Goal: Task Accomplishment & Management: Manage account settings

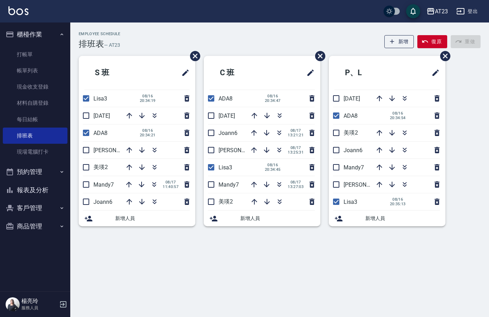
drag, startPoint x: 168, startPoint y: 22, endPoint x: 164, endPoint y: 16, distance: 6.7
click at [166, 18] on div "AT23 登出" at bounding box center [244, 11] width 489 height 22
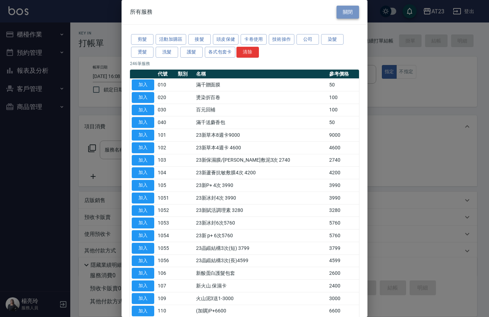
click at [351, 12] on button "關閉" at bounding box center [347, 12] width 22 height 13
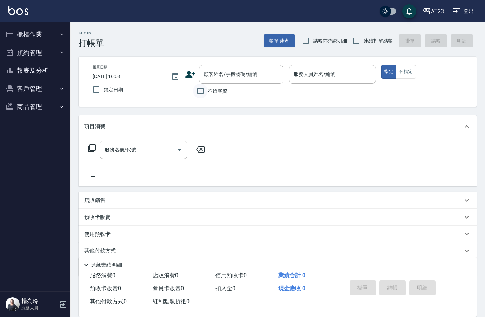
click at [200, 90] on input "不留客資" at bounding box center [200, 91] width 15 height 15
checkbox input "true"
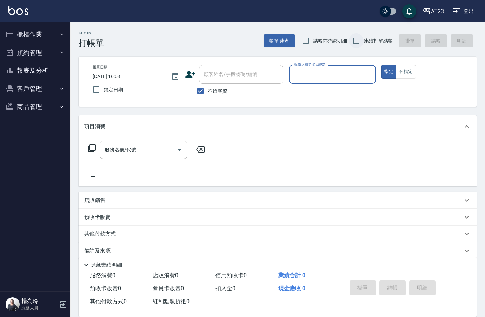
click at [354, 43] on input "連續打單結帳" at bounding box center [356, 40] width 15 height 15
checkbox input "true"
click at [346, 78] on input "服務人員姓名/編號" at bounding box center [332, 74] width 80 height 12
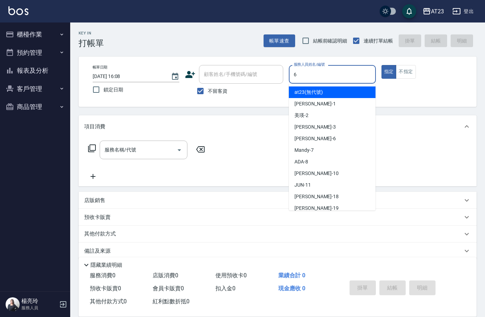
type input "Joann-6"
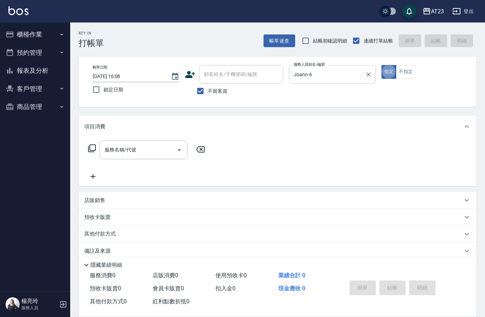
type button "true"
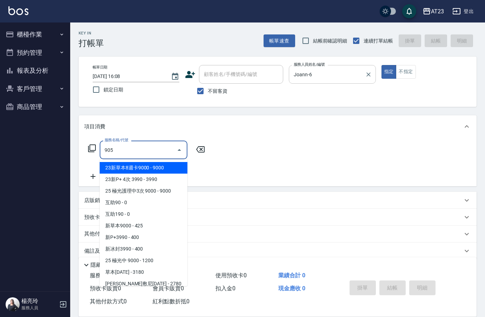
type input "頭皮卡使用(905)"
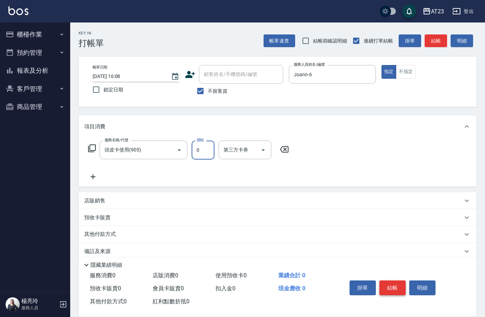
click at [399, 283] on button "結帳" at bounding box center [392, 287] width 26 height 15
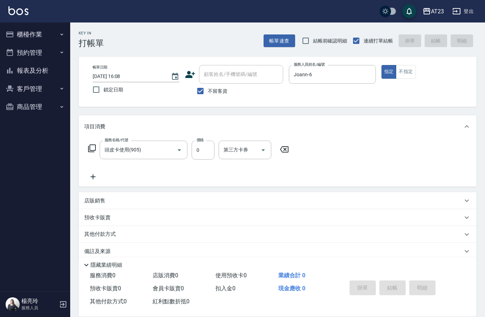
type input "[DATE] 16:09"
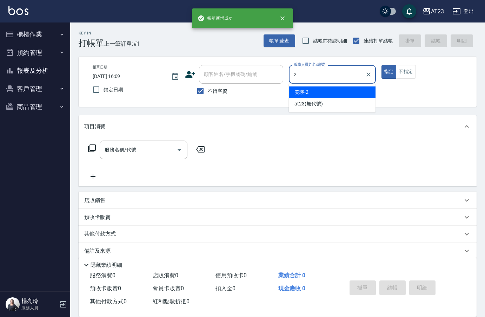
type input "美瑛-2"
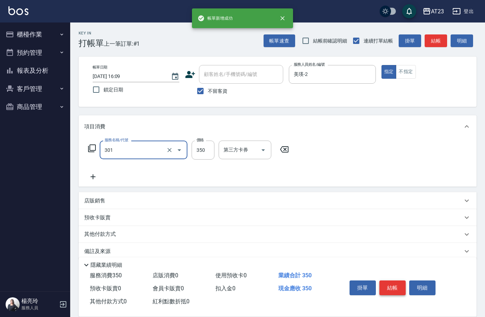
type input "造型剪髮(301)"
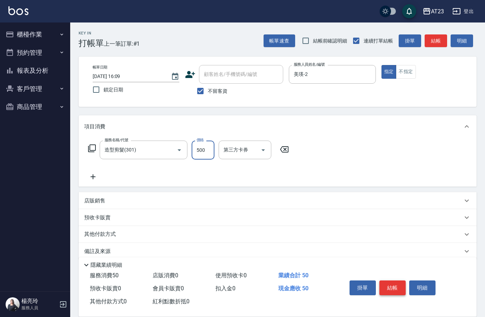
type input "500"
click at [392, 285] on button "結帳" at bounding box center [392, 287] width 26 height 15
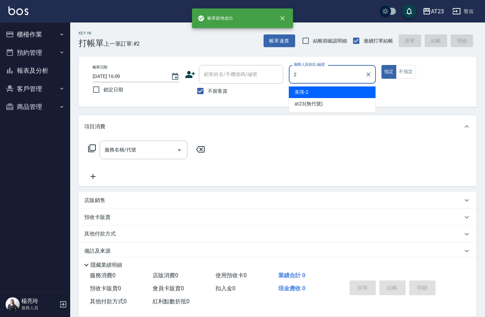
type input "美瑛-2"
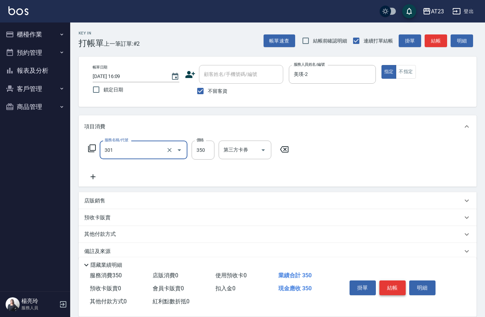
type input "造型剪髮(301)"
type input "500"
click at [391, 285] on button "結帳" at bounding box center [392, 287] width 26 height 15
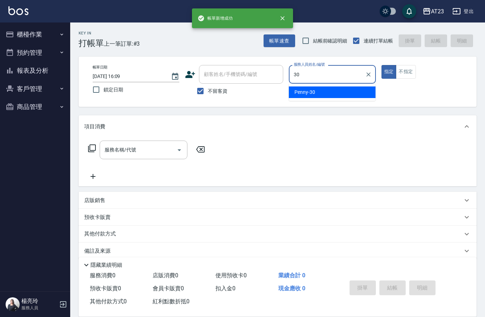
type input "Penny-30"
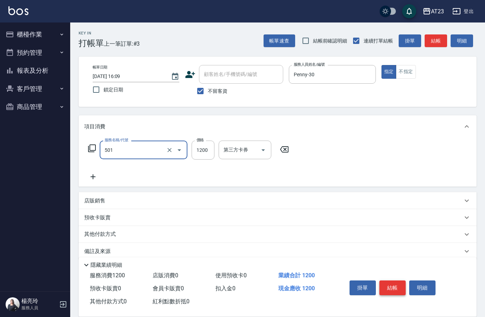
type input "染髮(501)"
type input "599"
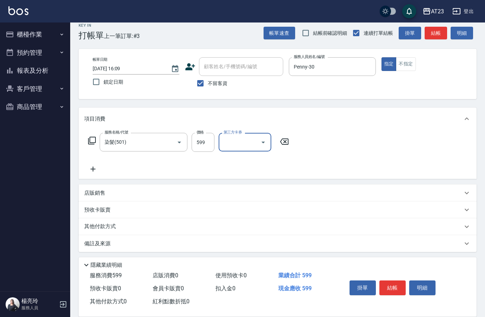
scroll to position [10, 0]
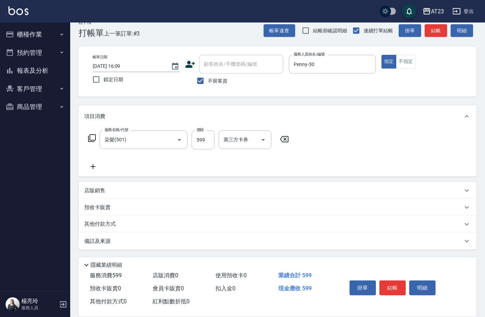
click at [108, 222] on p "其他付款方式" at bounding box center [101, 224] width 35 height 8
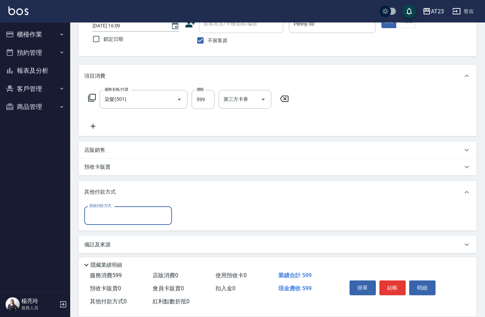
scroll to position [54, 0]
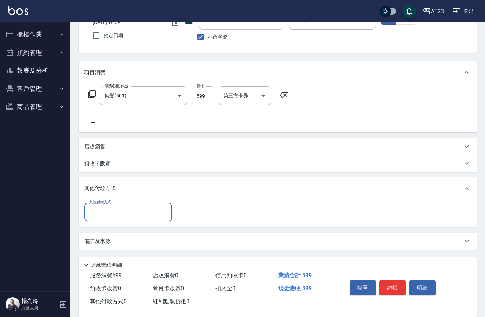
click at [113, 219] on div "其他付款方式" at bounding box center [128, 212] width 88 height 19
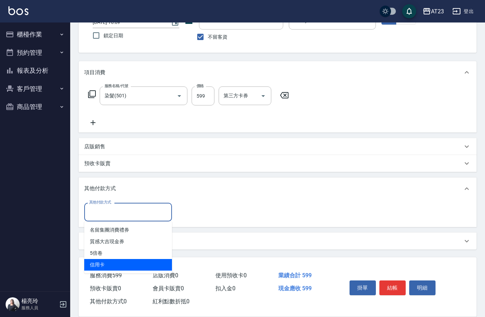
click at [106, 268] on span "信用卡" at bounding box center [128, 265] width 88 height 12
type input "信用卡"
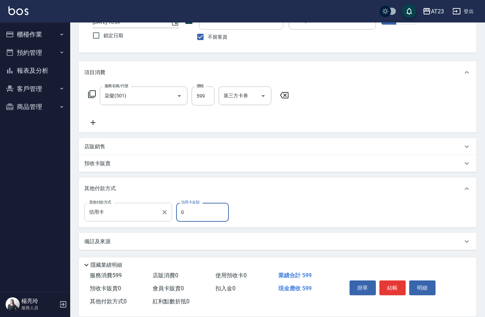
drag, startPoint x: 200, startPoint y: 216, endPoint x: 139, endPoint y: 214, distance: 61.5
click at [139, 214] on div "其他付款方式 信用卡 其他付款方式 信用卡金額 0 信用卡金額" at bounding box center [158, 212] width 149 height 19
type input "0"
click at [301, 207] on div "其他付款方式 信用卡 其他付款方式 信用卡金額 0 信用卡金額" at bounding box center [277, 212] width 387 height 19
click at [389, 225] on div "其他付款方式 信用卡 其他付款方式 信用卡金額 0 信用卡金額" at bounding box center [278, 213] width 398 height 27
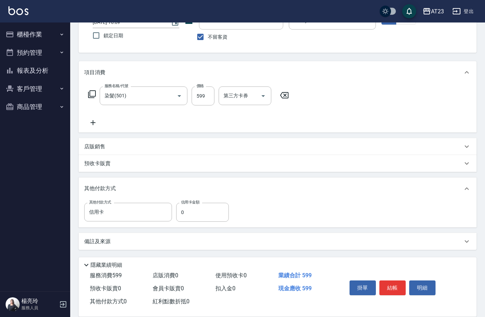
click at [472, 192] on div "其他付款方式" at bounding box center [278, 188] width 398 height 22
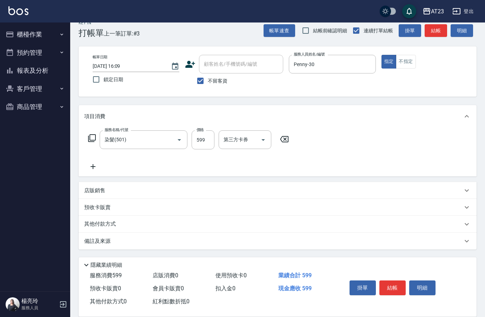
scroll to position [10, 0]
click at [389, 290] on button "結帳" at bounding box center [392, 287] width 26 height 15
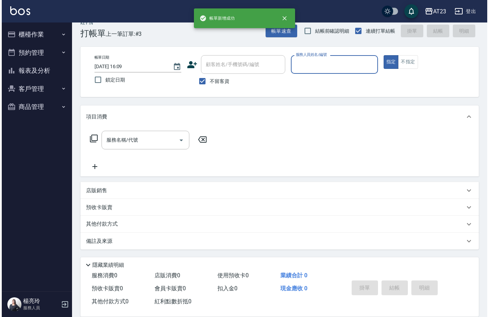
scroll to position [10, 0]
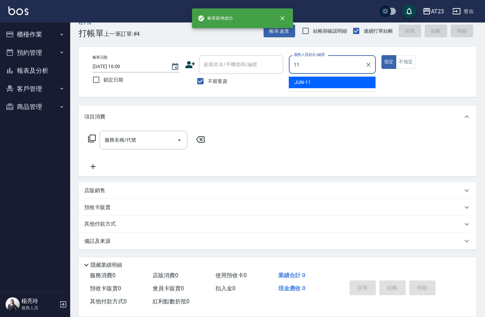
type input "JUN-11"
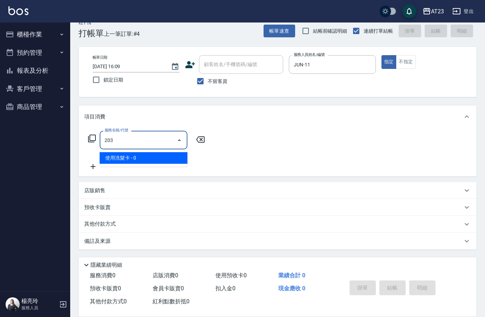
type input "使用洗髮卡(203)"
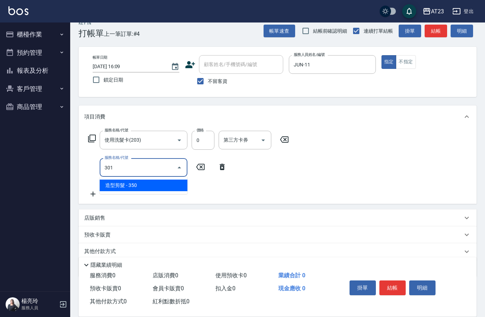
type input "造型剪髮(301)"
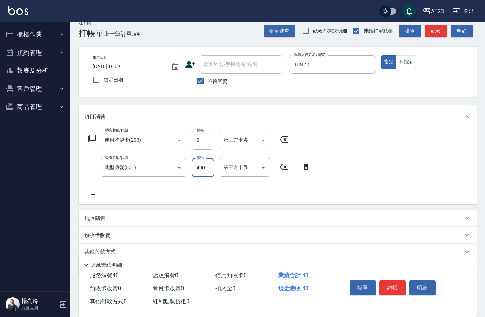
type input "400"
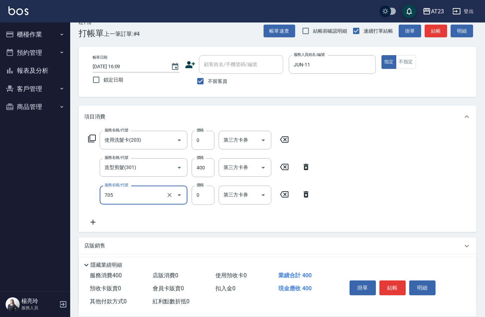
type input "互助50(705)"
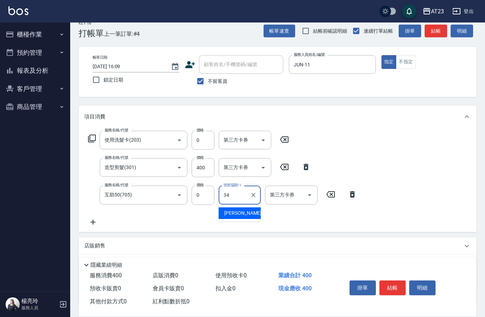
type input "[PERSON_NAME]-34"
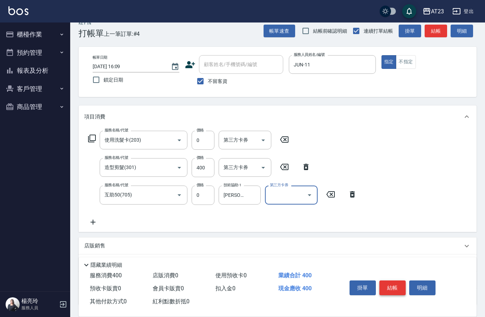
click at [395, 287] on button "結帳" at bounding box center [392, 287] width 26 height 15
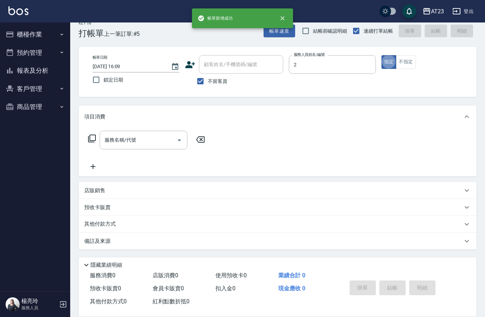
type input "美瑛-2"
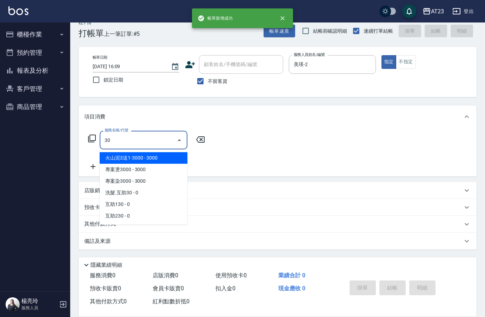
type input "3"
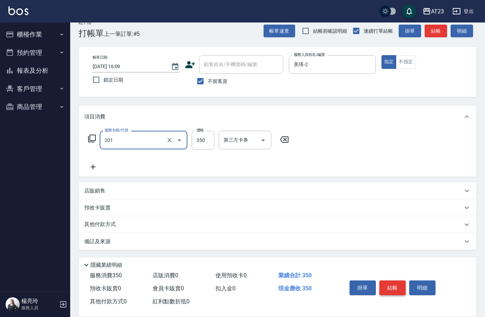
type input "一般洗髮(201)"
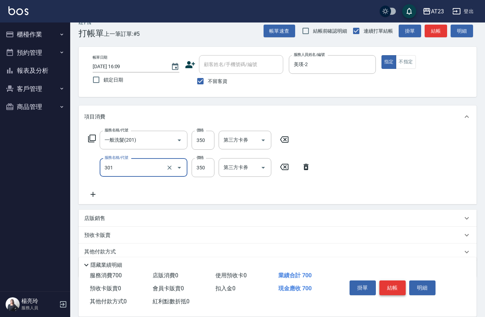
type input "造型剪髮(301)"
type input "500"
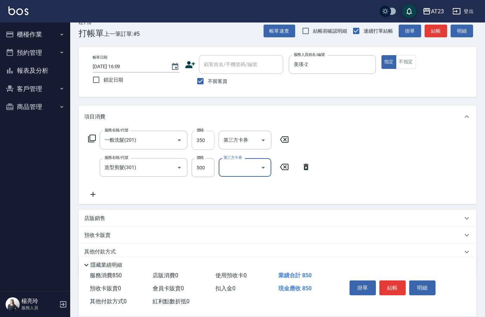
click at [207, 138] on input "350" at bounding box center [203, 140] width 23 height 19
type input "300"
click at [94, 193] on icon at bounding box center [93, 194] width 18 height 8
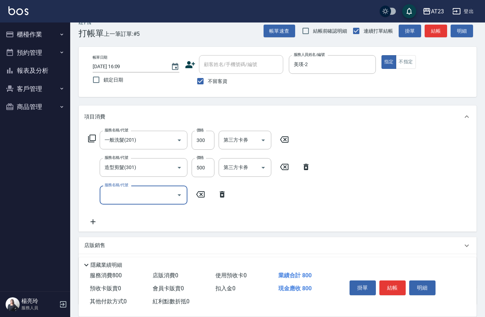
click at [117, 192] on div "服務名稱/代號 服務名稱/代號" at bounding box center [144, 194] width 88 height 19
type input "互助50(705)"
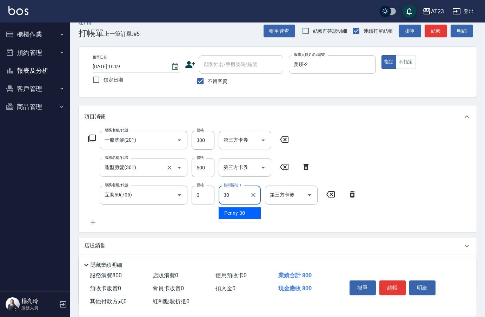
type input "Penny-30"
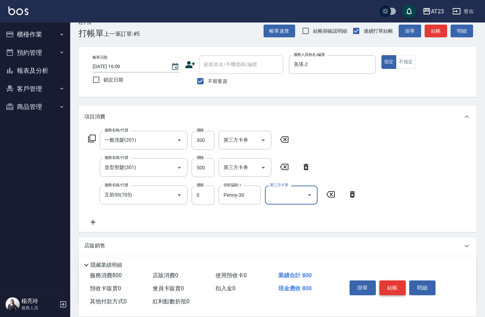
click at [390, 286] on button "結帳" at bounding box center [392, 287] width 26 height 15
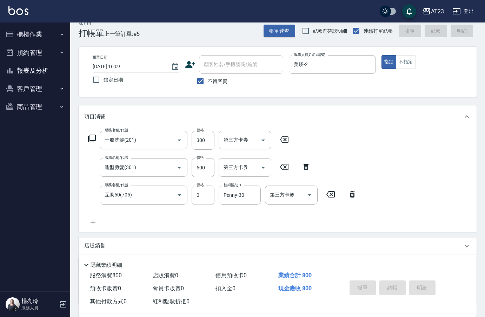
type input "[DATE] 16:10"
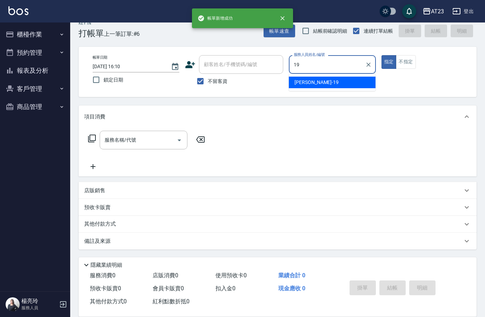
type input "[PERSON_NAME]-19"
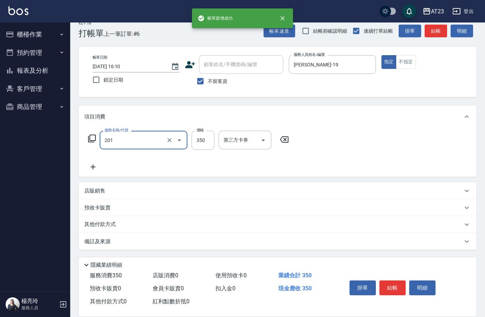
type input "一般洗髮(201)"
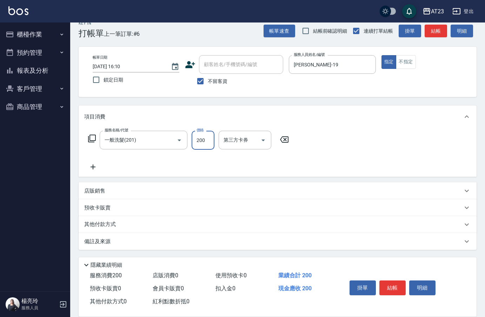
type input "200"
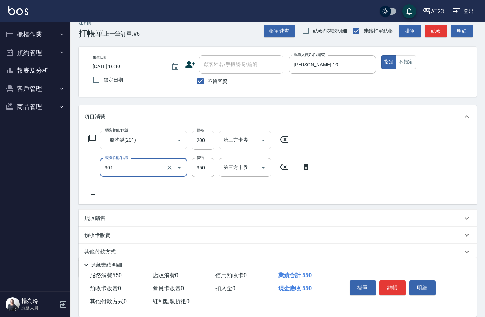
type input "造型剪髮(301)"
type input "300"
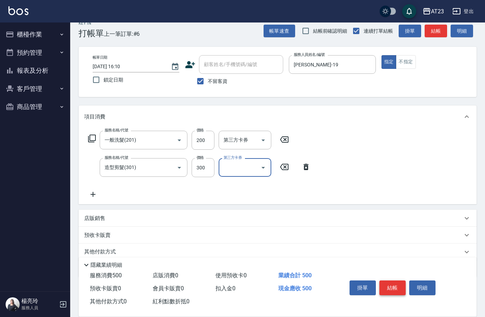
click at [396, 290] on button "結帳" at bounding box center [392, 287] width 26 height 15
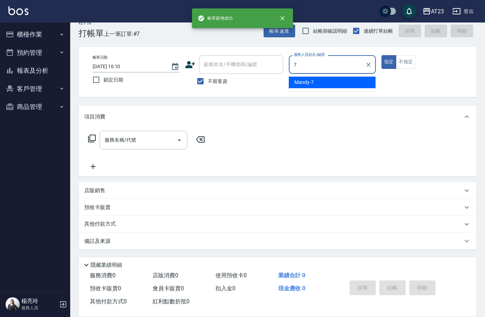
type input "Mandy-7"
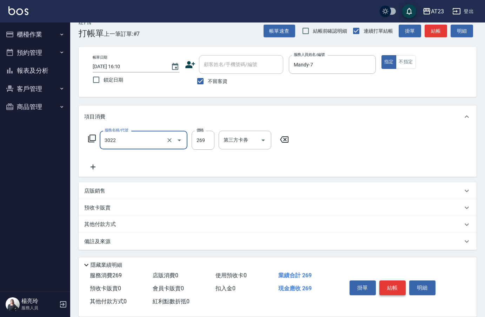
type input "(活動)造型剪(3022)"
click at [397, 281] on button "結帳" at bounding box center [392, 287] width 26 height 15
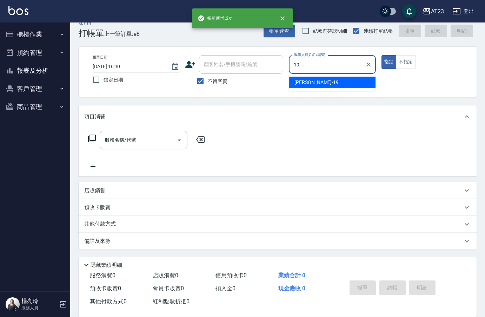
type input "[PERSON_NAME]-19"
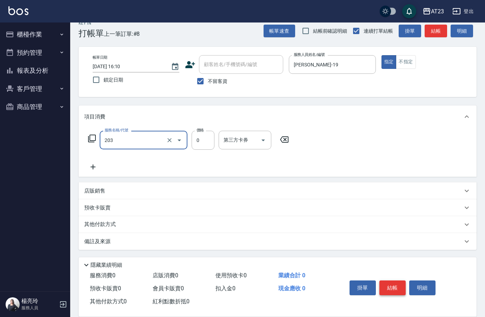
type input "使用洗髮卡(203)"
type input "200"
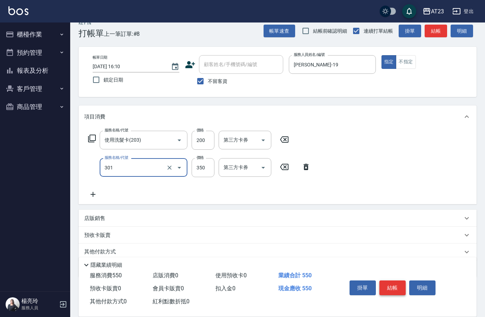
type input "造型剪髮(301)"
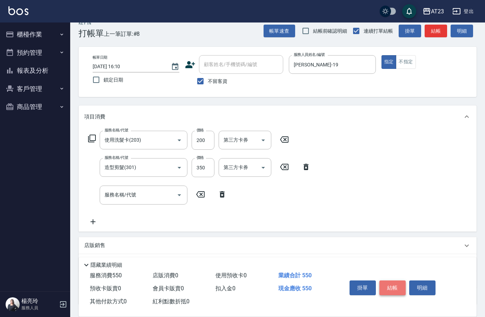
click at [398, 287] on button "結帳" at bounding box center [392, 287] width 26 height 15
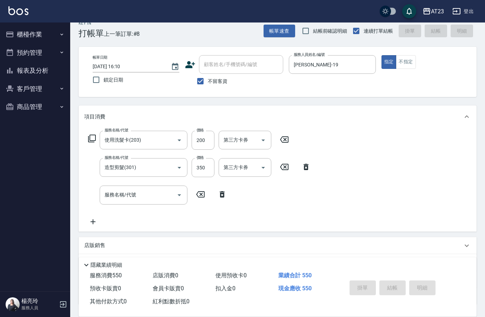
type input "[DATE] 16:11"
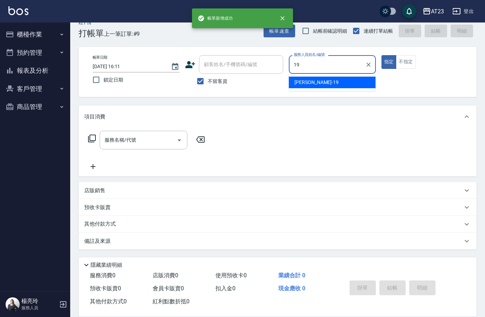
type input "[PERSON_NAME]-19"
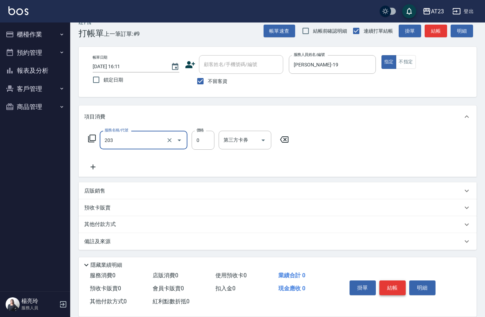
type input "使用洗髮卡(203)"
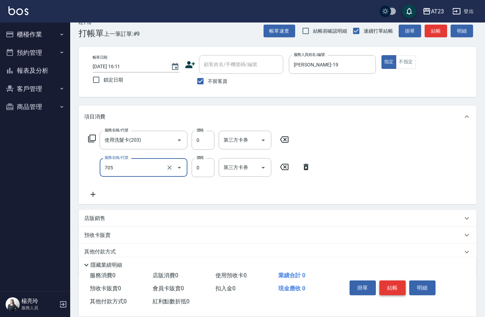
type input "互助50(705)"
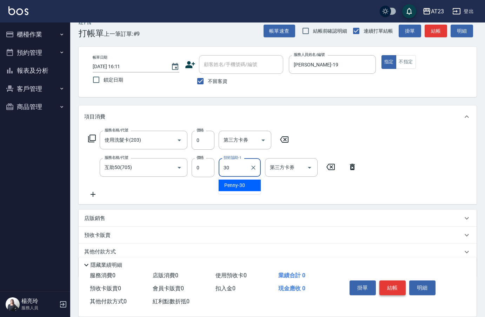
type input "Penny-30"
click at [398, 287] on button "結帳" at bounding box center [392, 287] width 26 height 15
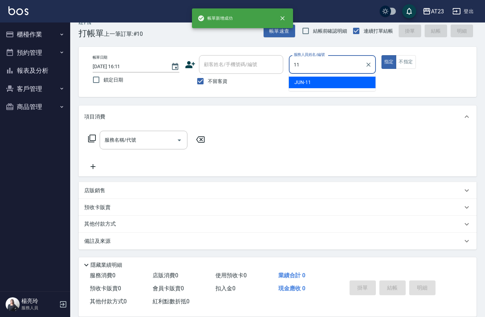
type input "JUN-11"
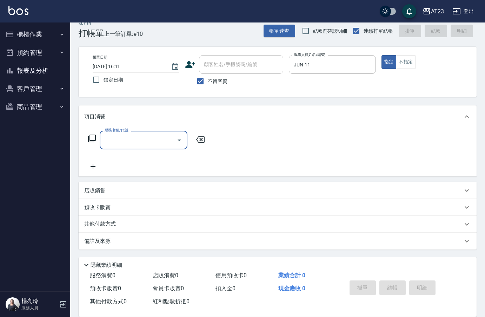
click at [96, 139] on div "服務名稱/代號 服務名稱/代號" at bounding box center [146, 140] width 125 height 19
click at [91, 140] on icon at bounding box center [92, 138] width 8 height 8
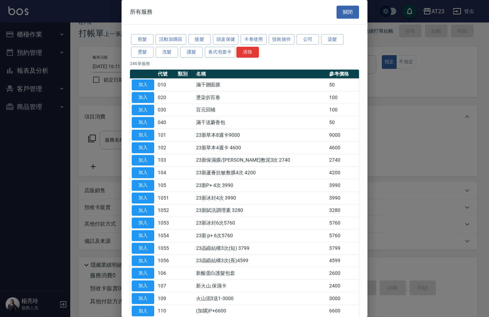
drag, startPoint x: 164, startPoint y: 55, endPoint x: 186, endPoint y: 62, distance: 23.3
click at [189, 54] on button "護髮" at bounding box center [191, 52] width 22 height 11
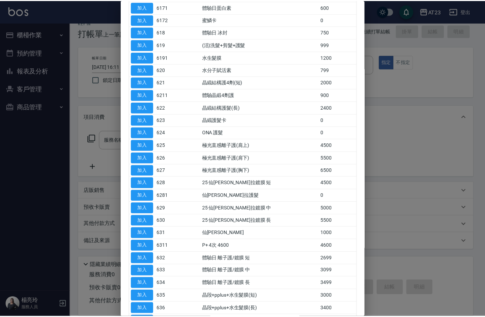
scroll to position [281, 0]
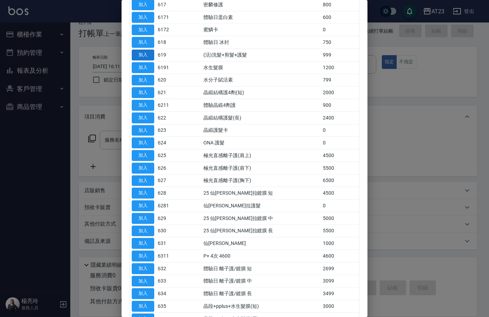
click at [134, 54] on button "加入" at bounding box center [143, 54] width 22 height 11
type input "(活)洗髮+剪髮+護髮(619)"
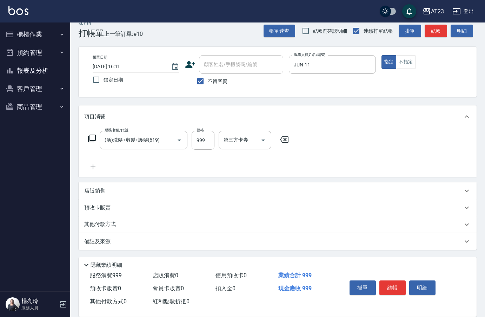
click at [97, 166] on icon at bounding box center [93, 167] width 18 height 8
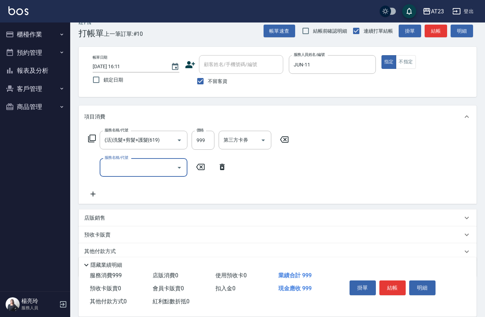
click at [111, 166] on div "服務名稱/代號 服務名稱/代號" at bounding box center [144, 167] width 88 height 19
type input "互助100(710)"
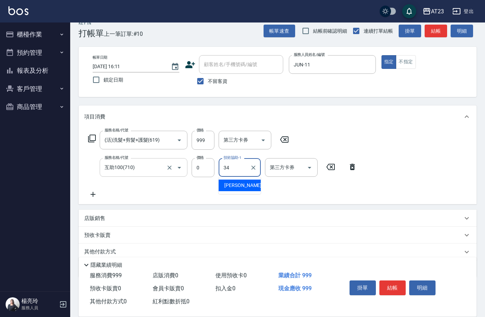
type input "[PERSON_NAME]-34"
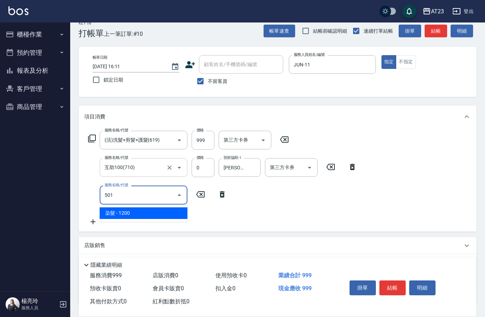
type input "染髮(501)"
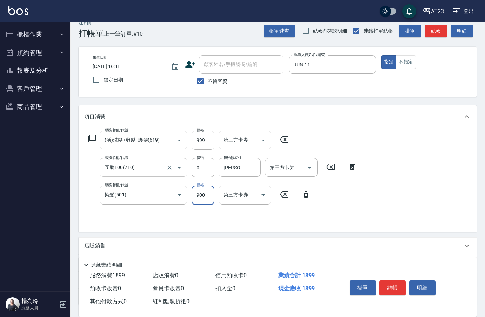
type input "900"
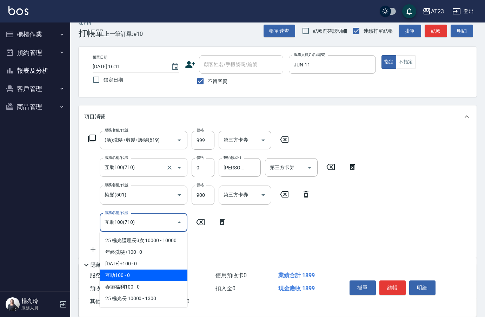
type input "互助100(710)"
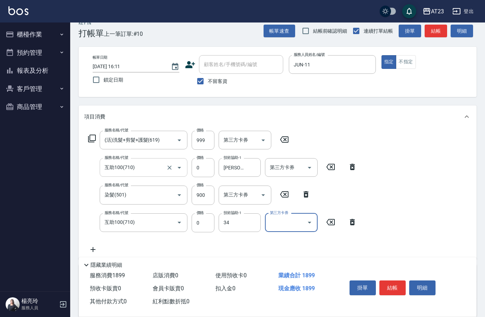
type input "[PERSON_NAME]-34"
click at [399, 290] on button "結帳" at bounding box center [392, 287] width 26 height 15
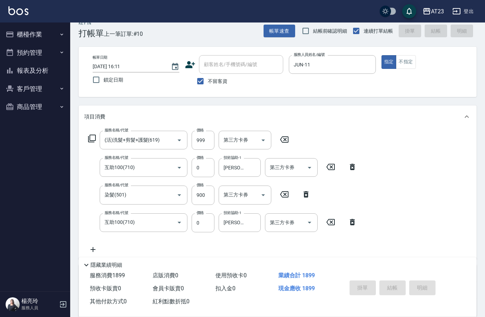
type input "[DATE] 16:12"
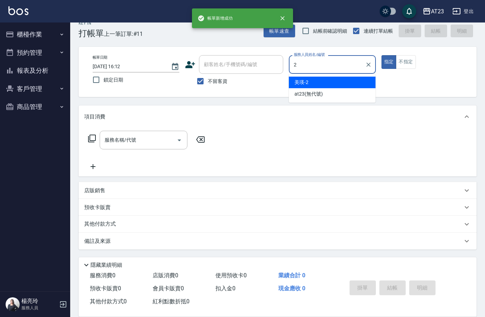
type input "美瑛-2"
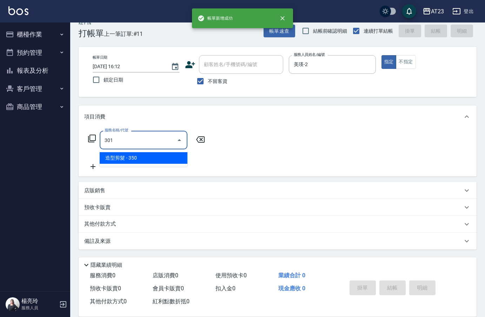
type input "造型剪髮(301)"
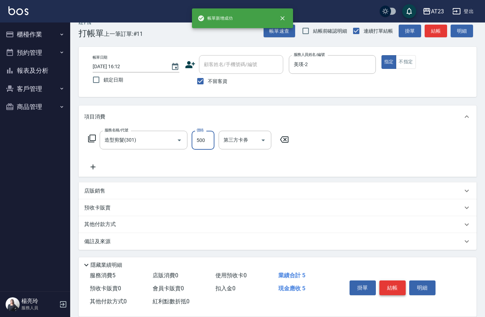
type input "500"
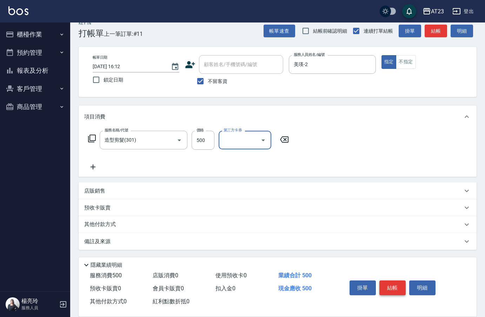
click at [399, 290] on button "結帳" at bounding box center [392, 287] width 26 height 15
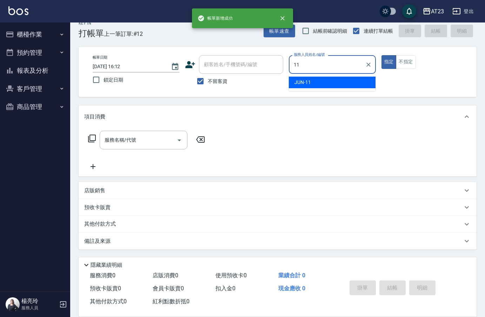
type input "JUN-11"
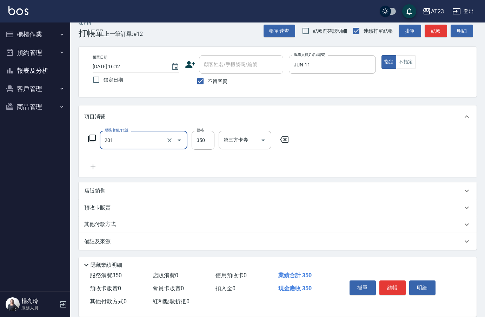
type input "一般洗髮(201)"
type input "300"
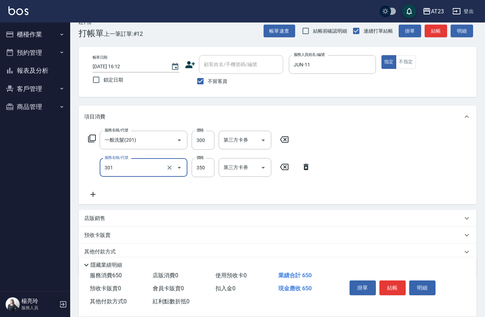
type input "造型剪髮(301)"
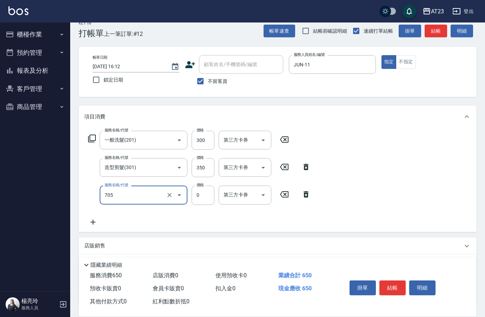
type input "互助50(705)"
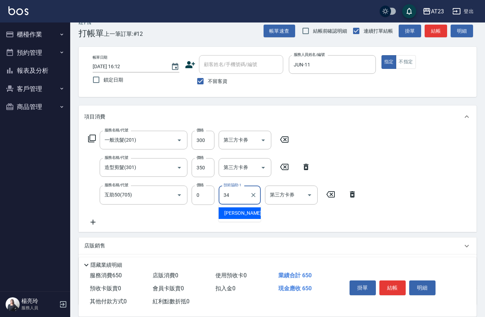
type input "[PERSON_NAME]-34"
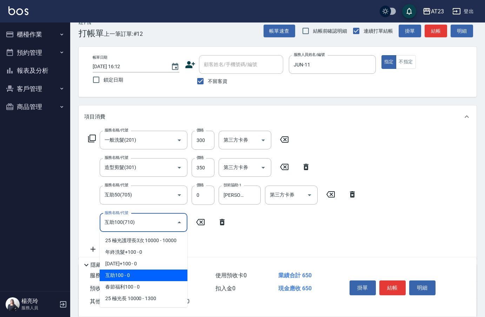
type input "互助100(710)"
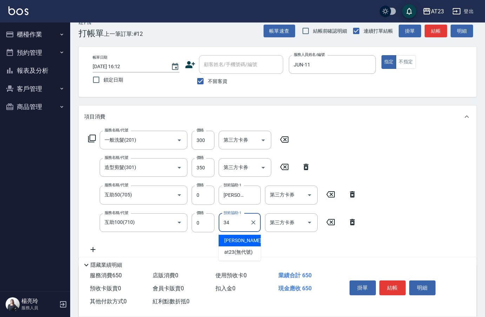
type input "[PERSON_NAME]-34"
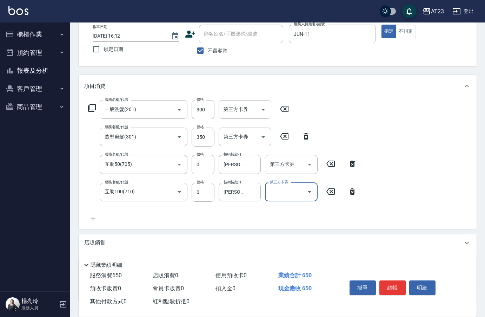
scroll to position [80, 0]
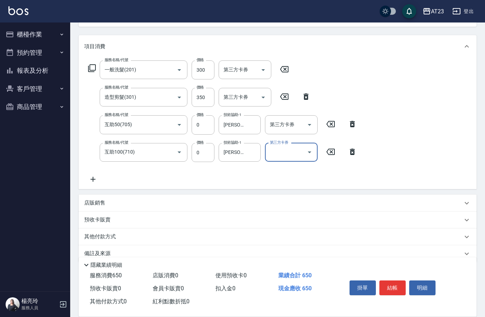
click at [94, 179] on icon at bounding box center [93, 179] width 5 height 5
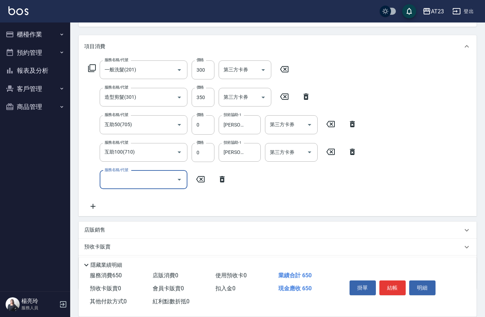
click at [127, 180] on div "服務名稱/代號 服務名稱/代號" at bounding box center [144, 179] width 88 height 19
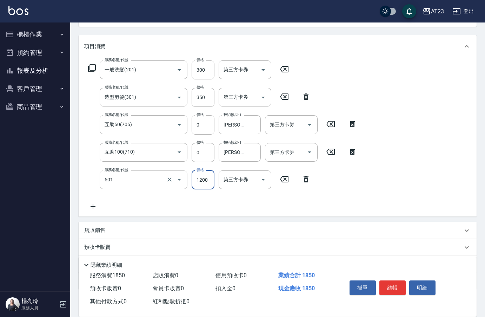
type input "染髮(501)"
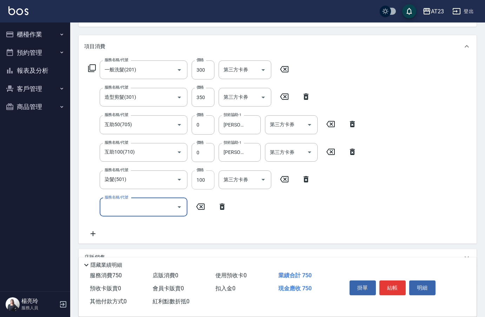
click at [212, 186] on input "100" at bounding box center [203, 179] width 23 height 19
type input "1200"
type input "3"
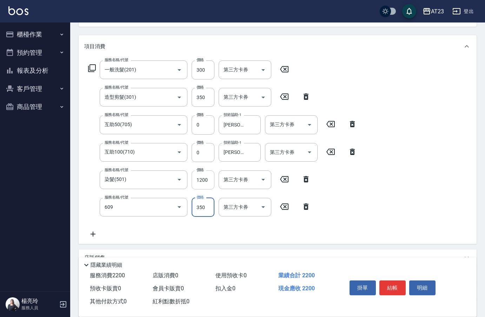
type input "頭皮隔離(609)"
click at [205, 70] on input "300" at bounding box center [203, 69] width 23 height 19
type input "350"
drag, startPoint x: 394, startPoint y: 72, endPoint x: 355, endPoint y: 77, distance: 39.9
click at [394, 72] on div "服務名稱/代號 一般洗髮(201) 服務名稱/代號 價格 350 價格 第三方卡券 第三方卡券 服務名稱/代號 造型剪髮(301) 服務名稱/代號 價格 35…" at bounding box center [278, 151] width 398 height 186
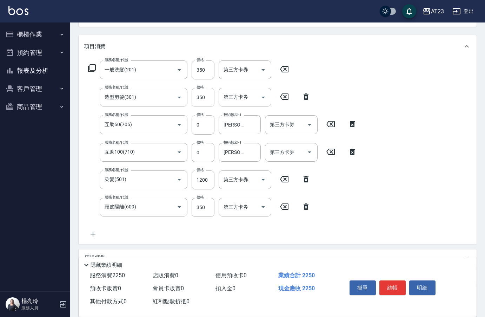
click at [207, 99] on input "350" at bounding box center [203, 97] width 23 height 19
type input "400"
click at [395, 241] on div "服務名稱/代號 一般洗髮(201) 服務名稱/代號 價格 350 價格 第三方卡券 第三方卡券 服務名稱/代號 造型剪髮(301) 服務名稱/代號 價格 40…" at bounding box center [278, 151] width 398 height 186
click at [390, 283] on button "結帳" at bounding box center [392, 287] width 26 height 15
type input "[DATE] 16:13"
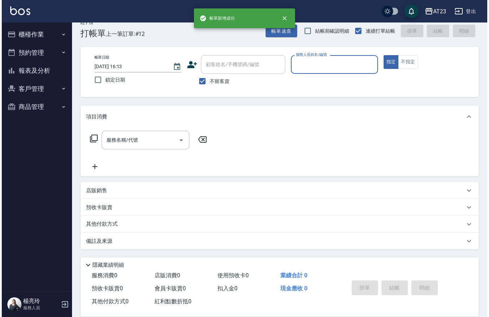
scroll to position [10, 0]
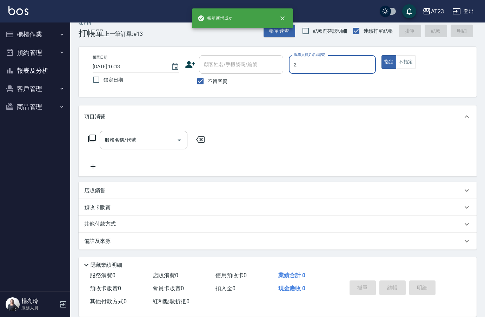
type input "美瑛-2"
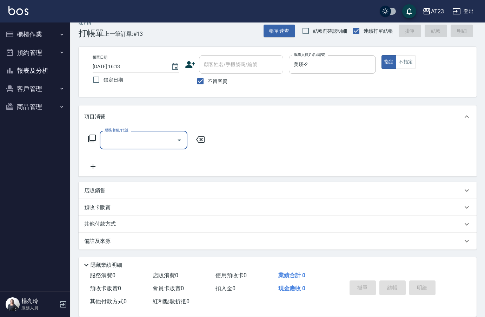
click at [87, 138] on div "服務名稱/代號 服務名稱/代號" at bounding box center [146, 140] width 125 height 19
click at [91, 138] on icon at bounding box center [92, 138] width 8 height 8
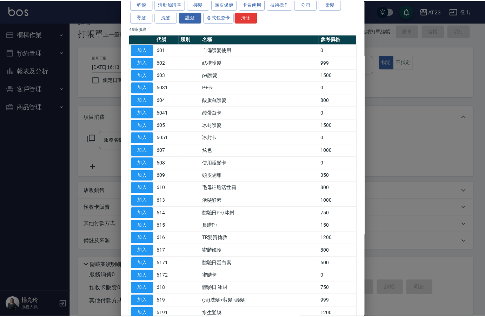
scroll to position [0, 0]
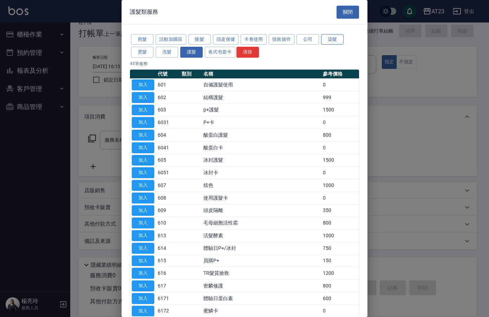
click at [331, 41] on button "染髮" at bounding box center [332, 39] width 22 height 11
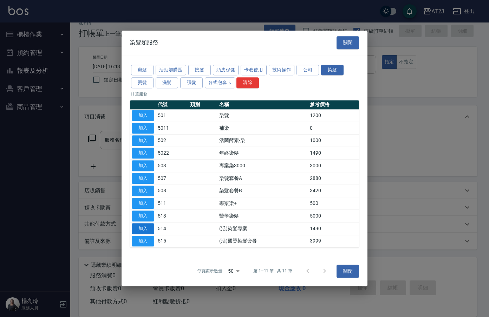
click at [144, 227] on button "加入" at bounding box center [143, 228] width 22 height 11
type input "(活)染髮專案(514)"
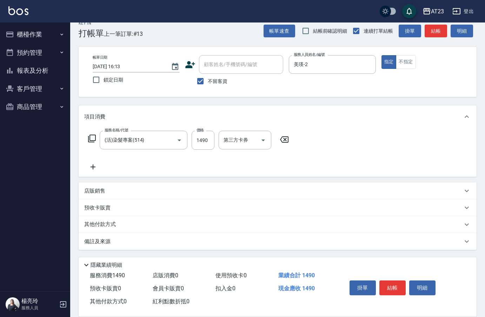
click at [94, 165] on icon at bounding box center [93, 167] width 18 height 8
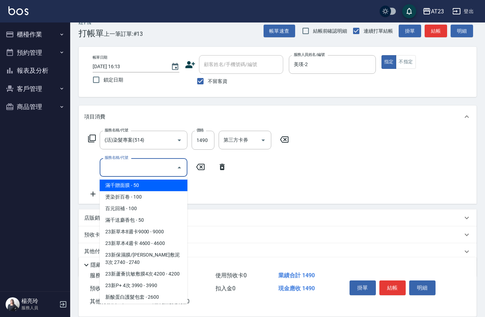
click at [110, 167] on input "服務名稱/代號" at bounding box center [138, 167] width 71 height 12
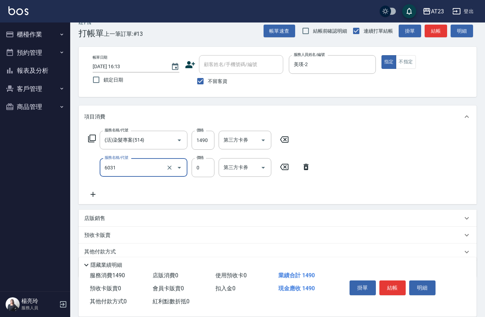
type input "P+卡(6031)"
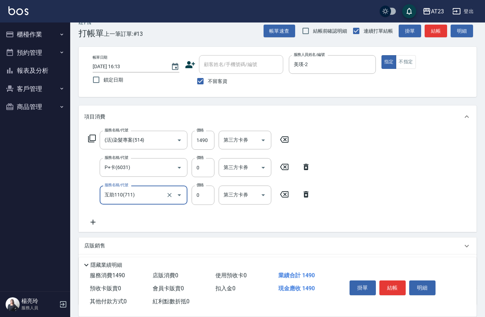
type input "互助110(711)"
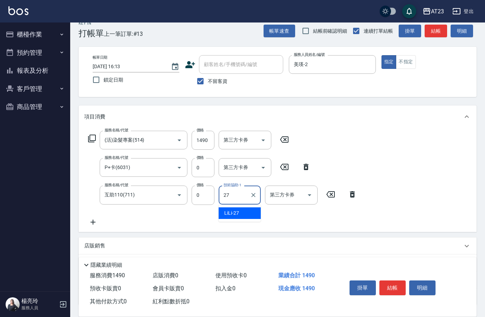
type input "LiLi-27"
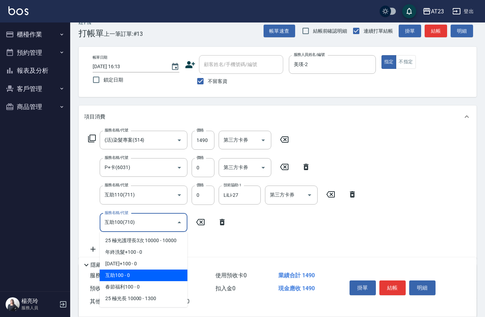
type input "互助100(710)"
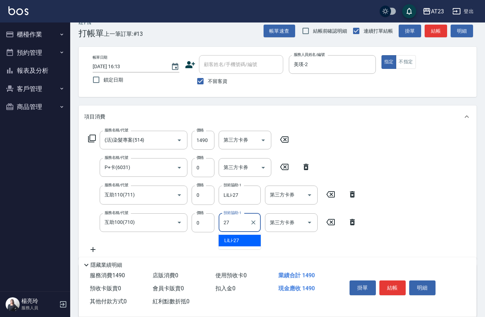
type input "LiLi-27"
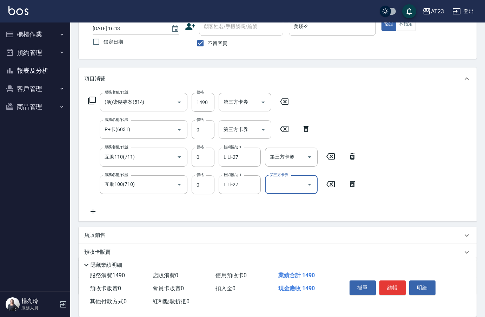
scroll to position [93, 0]
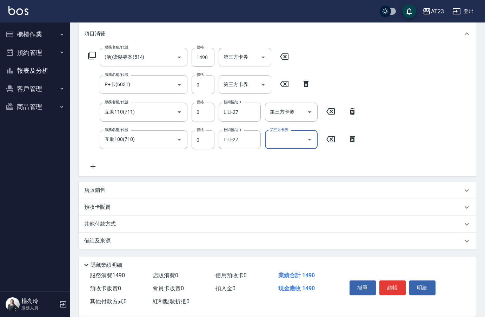
click at [97, 227] on p "其他付款方式" at bounding box center [101, 224] width 35 height 8
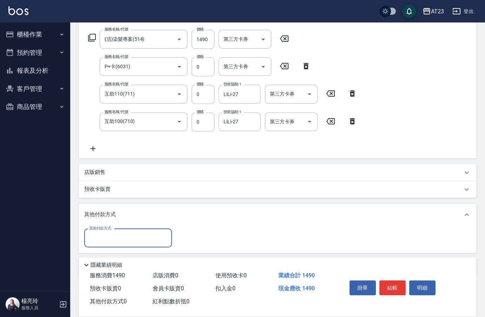
scroll to position [114, 0]
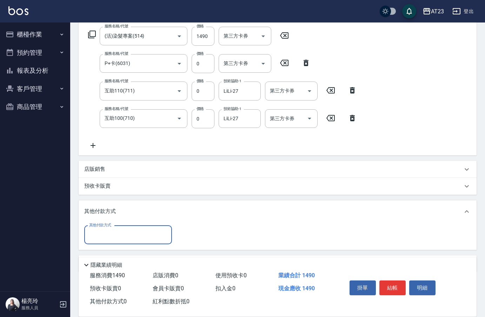
click at [113, 223] on div "其他付款方式 其他付款方式" at bounding box center [278, 236] width 398 height 27
click at [121, 234] on input "其他付款方式" at bounding box center [127, 235] width 81 height 12
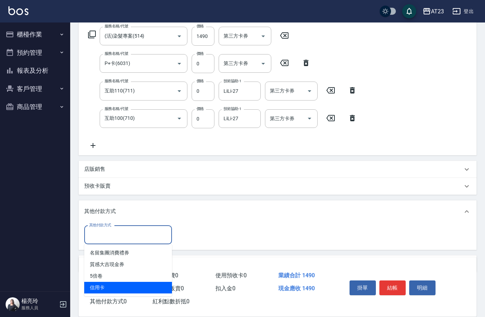
drag, startPoint x: 120, startPoint y: 288, endPoint x: 132, endPoint y: 283, distance: 13.3
click at [120, 287] on span "信用卡" at bounding box center [128, 288] width 88 height 12
type input "信用卡"
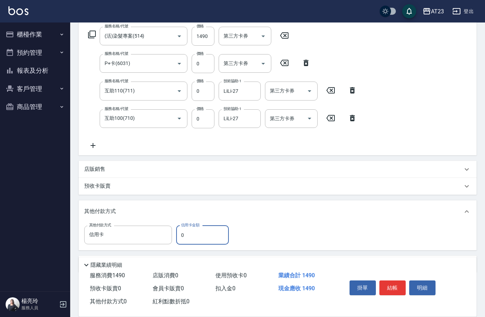
drag, startPoint x: 202, startPoint y: 234, endPoint x: 174, endPoint y: 229, distance: 28.2
click at [171, 234] on div "其他付款方式 信用卡 其他付款方式 信用卡金額 0 信用卡金額" at bounding box center [158, 234] width 149 height 19
type input "1490"
click at [395, 288] on button "結帳" at bounding box center [392, 287] width 26 height 15
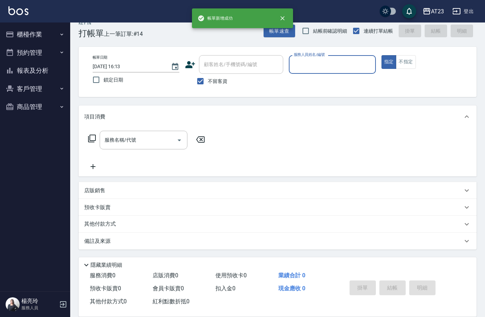
scroll to position [10, 0]
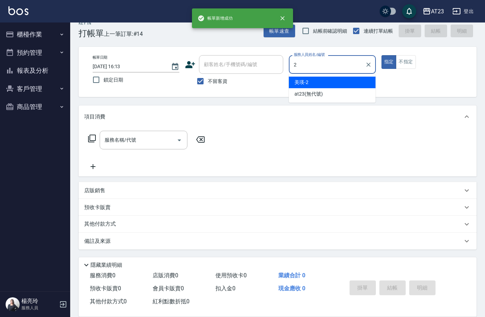
type input "美瑛-2"
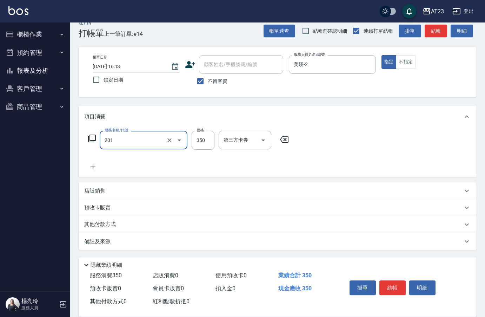
type input "一般洗髮(201)"
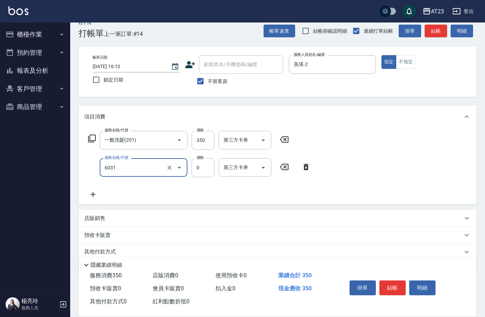
type input "P+卡(6031)"
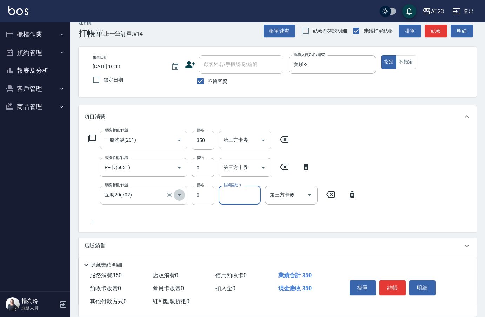
click at [181, 197] on icon "Open" at bounding box center [179, 195] width 8 height 8
click at [97, 141] on div "服務名稱/代號 一般洗髮(201) 服務名稱/代號 價格 350 價格 第三方卡券 第三方卡券" at bounding box center [188, 140] width 209 height 19
click at [88, 143] on div "服務名稱/代號 一般洗髮(201) 服務名稱/代號 價格 350 價格 第三方卡券 第三方卡券" at bounding box center [188, 140] width 209 height 19
click at [90, 141] on icon at bounding box center [92, 138] width 8 height 8
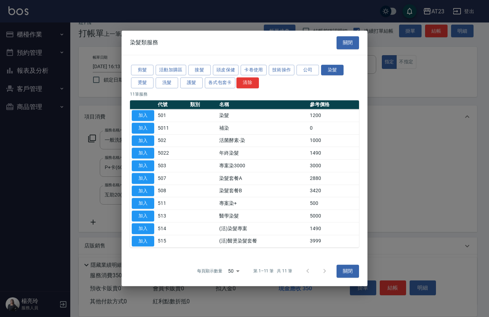
drag, startPoint x: 278, startPoint y: 70, endPoint x: 283, endPoint y: 90, distance: 20.4
click at [283, 90] on div "剪髮 活動加購區 接髮 頭皮保健 卡卷使用 技術操作 公司 染髮 燙髮 洗髮 護髮 各式包套卡 清除 11 筆服務 代號 類別 名稱 參考價格 加入 501 …" at bounding box center [244, 155] width 246 height 201
click at [280, 73] on button "技術操作" at bounding box center [282, 70] width 26 height 11
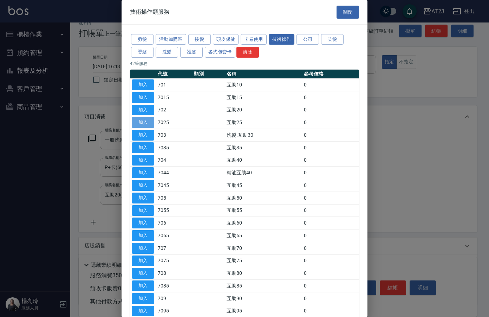
click at [147, 124] on button "加入" at bounding box center [143, 122] width 22 height 11
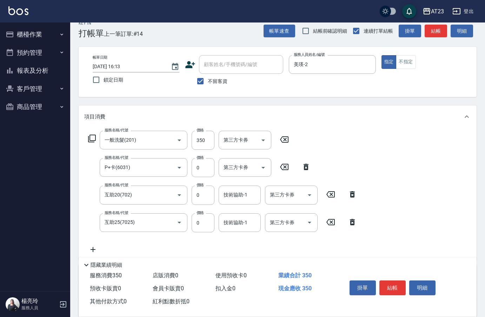
click at [355, 193] on icon at bounding box center [352, 194] width 5 height 6
type input "互助25(7025)"
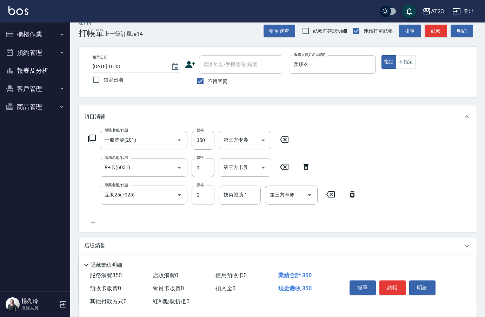
click at [97, 222] on icon at bounding box center [93, 222] width 18 height 8
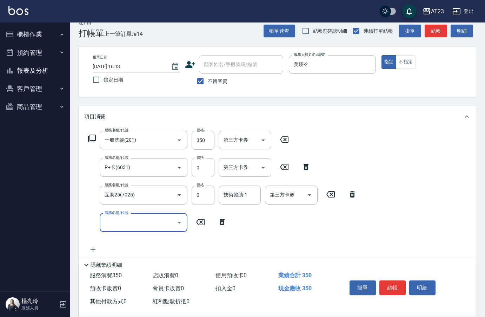
click at [135, 222] on input "服務名稱/代號" at bounding box center [138, 222] width 71 height 12
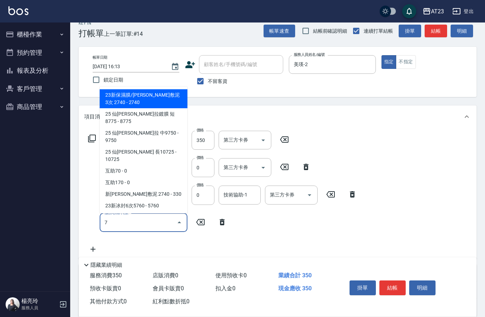
type input "7"
click at [284, 226] on div "服務名稱/代號 一般洗髮(201) 服務名稱/代號 價格 350 價格 第三方卡券 第三方卡券 服務名稱/代號 P+卡(6031) 服務名稱/代號 價格 0 …" at bounding box center [222, 192] width 277 height 123
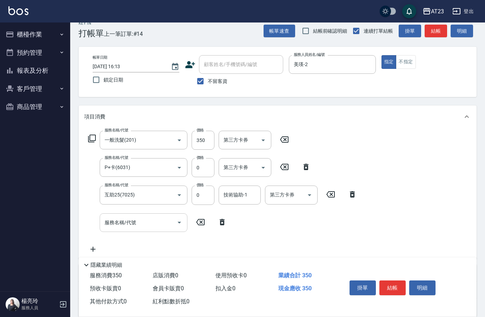
click at [156, 218] on input "服務名稱/代號" at bounding box center [138, 222] width 71 height 12
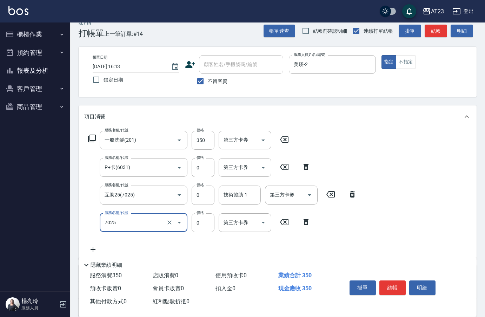
type input "互助25(7025)"
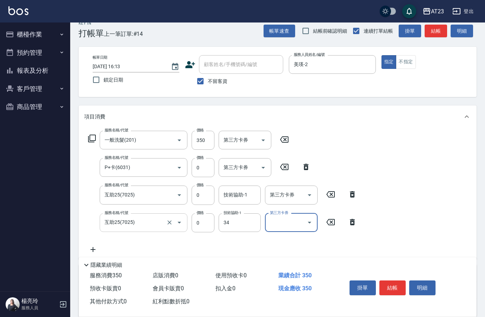
type input "[PERSON_NAME]-34"
click at [227, 201] on input "技術協助-1" at bounding box center [240, 195] width 36 height 12
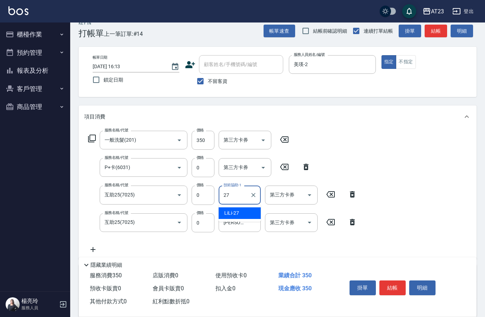
type input "LiLi-27"
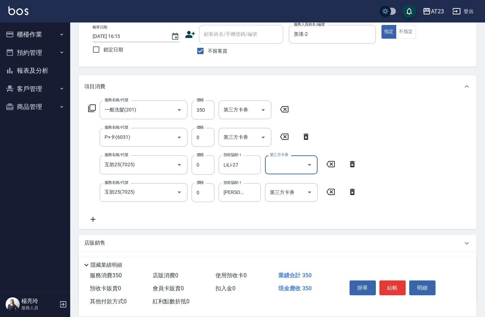
scroll to position [80, 0]
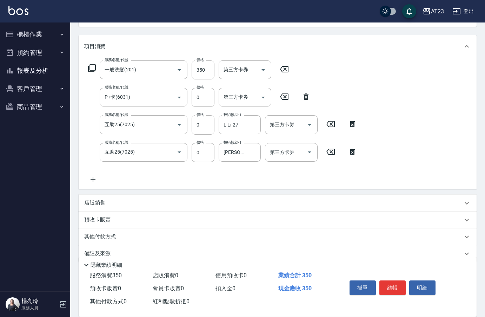
click at [98, 179] on icon at bounding box center [93, 179] width 18 height 8
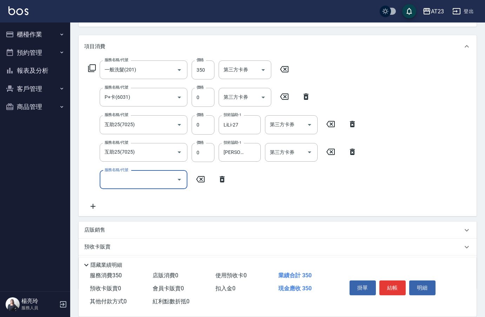
click at [110, 179] on div "服務名稱/代號 服務名稱/代號" at bounding box center [144, 179] width 88 height 19
type input "互助60(706)"
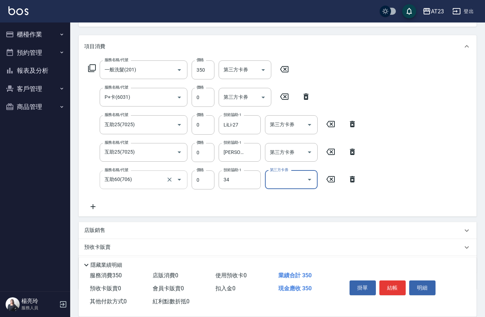
type input "[PERSON_NAME]-34"
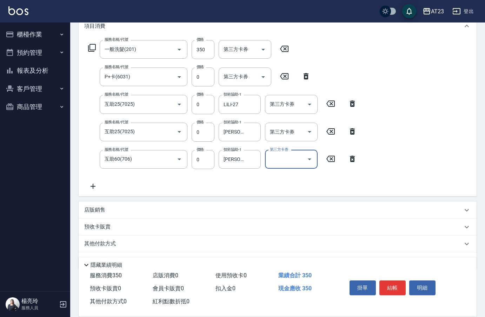
scroll to position [120, 0]
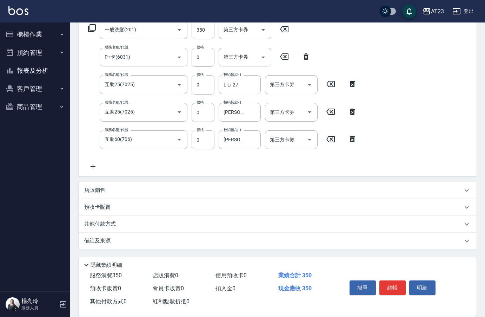
click at [98, 226] on p "其他付款方式" at bounding box center [101, 224] width 35 height 8
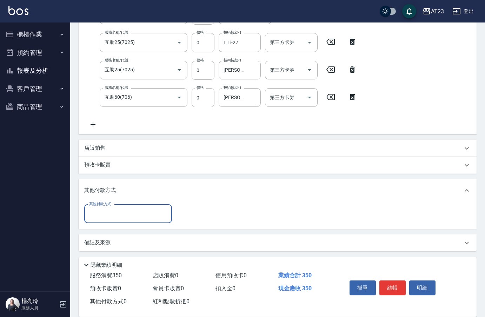
scroll to position [164, 0]
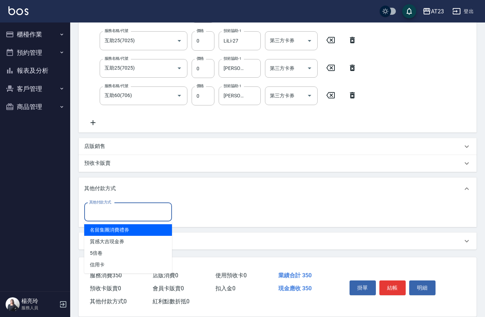
click at [104, 214] on input "其他付款方式" at bounding box center [127, 212] width 81 height 12
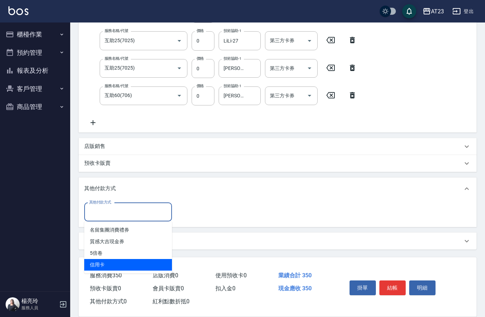
drag, startPoint x: 123, startPoint y: 262, endPoint x: 126, endPoint y: 255, distance: 7.4
click at [122, 261] on span "信用卡" at bounding box center [128, 265] width 88 height 12
type input "信用卡"
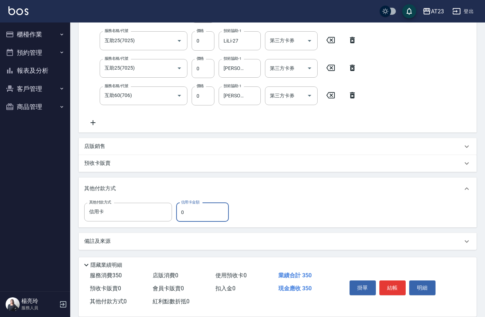
drag, startPoint x: 204, startPoint y: 215, endPoint x: 177, endPoint y: 213, distance: 26.4
click at [179, 213] on input "0" at bounding box center [202, 212] width 53 height 19
type input "33"
type input "[DATE] 16:14"
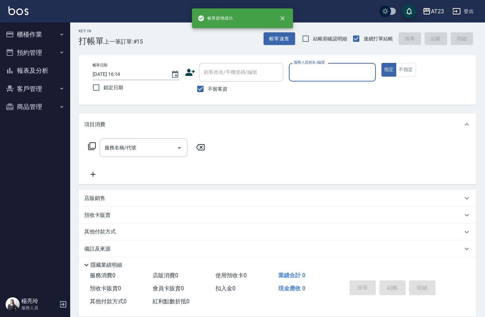
scroll to position [0, 0]
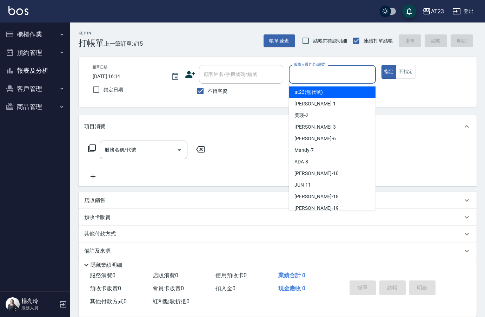
click at [318, 80] on input "服務人員姓名/編號" at bounding box center [332, 74] width 80 height 12
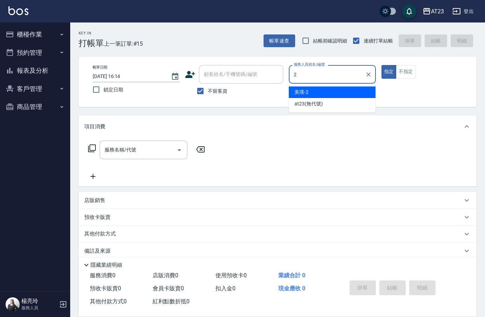
type input "美瑛-2"
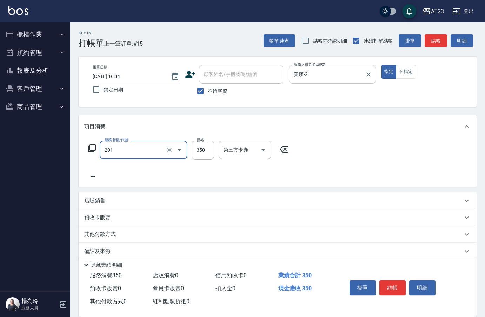
type input "一般洗髮(201)"
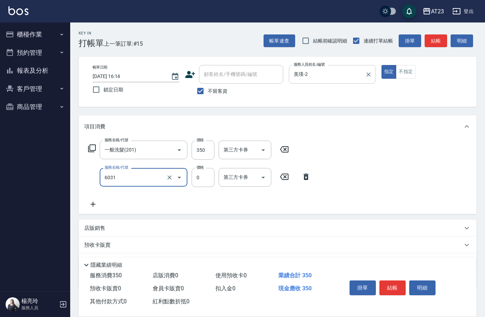
type input "P+卡(6031)"
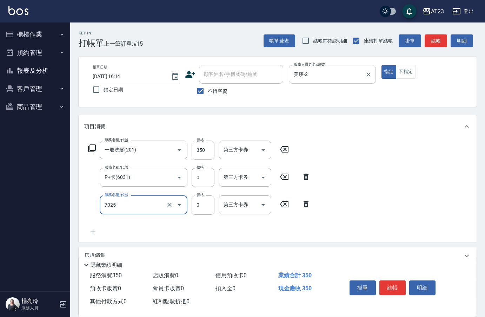
type input "互助25(7025)"
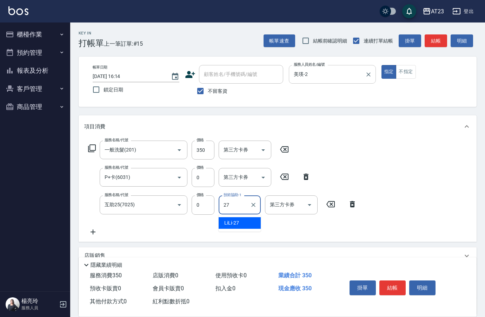
type input "LiLi-27"
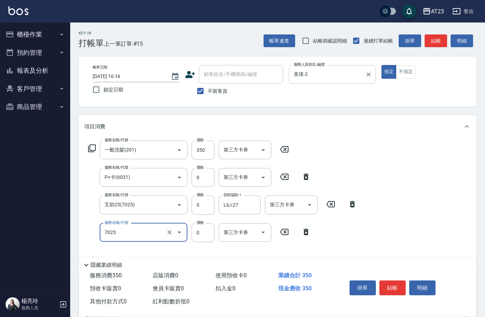
type input "互助25(7025)"
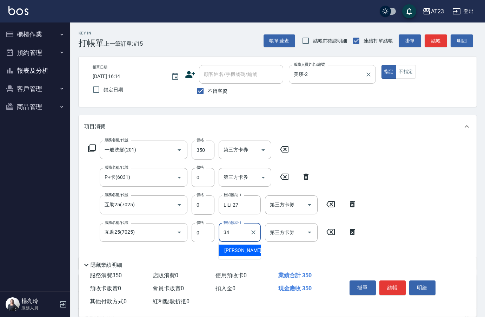
type input "[PERSON_NAME]-34"
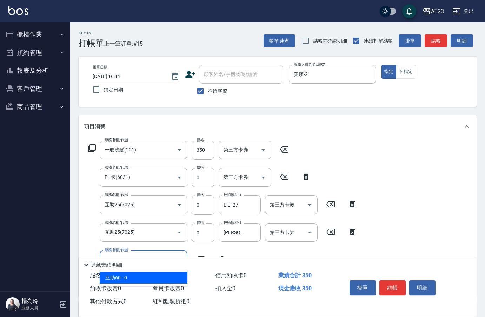
scroll to position [105, 0]
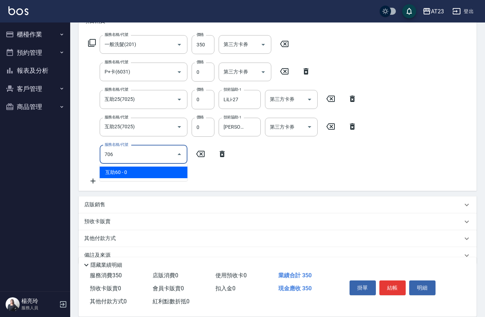
type input "互助60(706)"
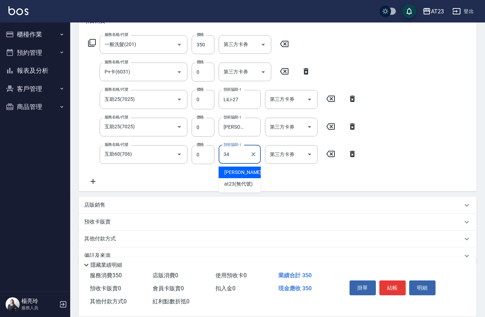
type input "[PERSON_NAME]-34"
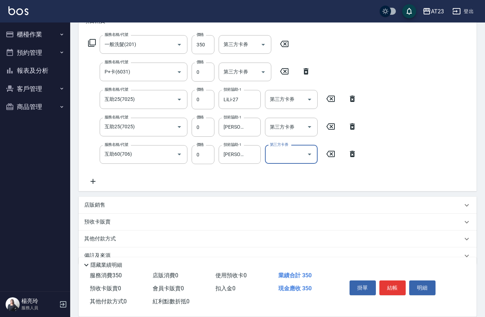
scroll to position [120, 0]
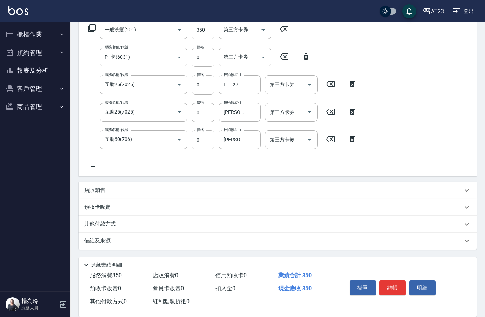
click at [87, 223] on p "其他付款方式" at bounding box center [101, 224] width 35 height 8
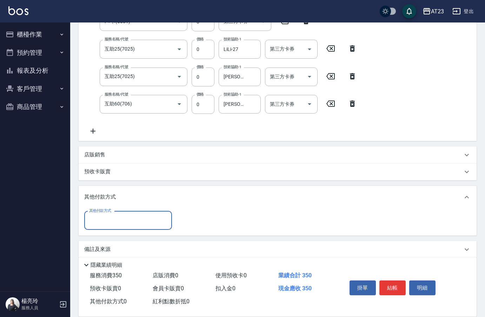
scroll to position [158, 0]
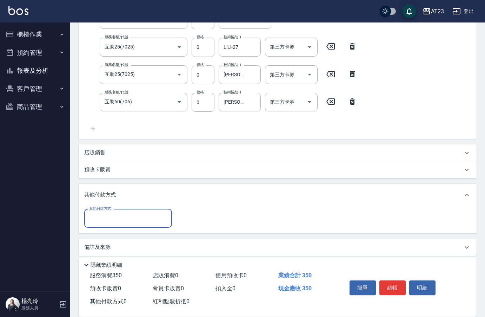
click at [109, 211] on div "其他付款方式" at bounding box center [128, 218] width 88 height 19
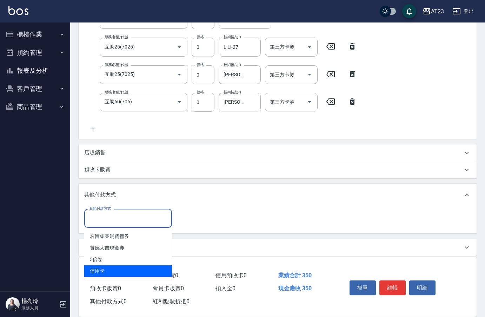
click at [120, 266] on span "信用卡" at bounding box center [128, 271] width 88 height 12
type input "信用卡"
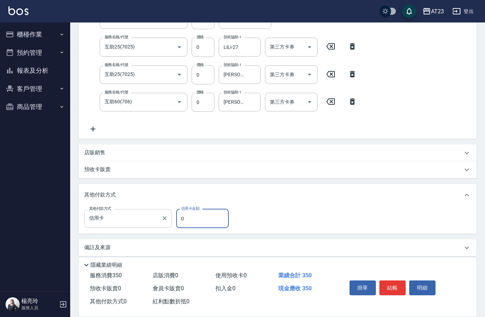
drag, startPoint x: 168, startPoint y: 216, endPoint x: 158, endPoint y: 217, distance: 9.5
click at [158, 217] on div "其他付款方式 信用卡 其他付款方式 信用卡金額 0 信用卡金額" at bounding box center [158, 218] width 149 height 19
type input "350"
click at [411, 128] on div "服務名稱/代號 一般洗髮(201) 服務名稱/代號 價格 350 價格 第三方卡券 第三方卡券 服務名稱/代號 P+卡(6031) 服務名稱/代號 價格 0 …" at bounding box center [278, 59] width 398 height 159
click at [397, 285] on button "結帳" at bounding box center [392, 287] width 26 height 15
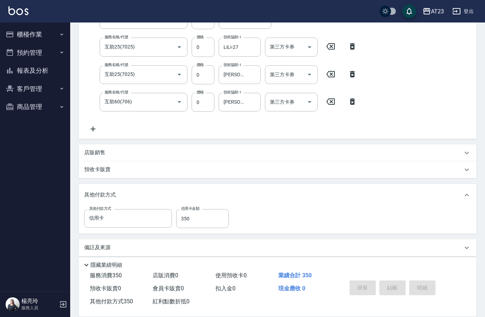
type input "[DATE] 16:15"
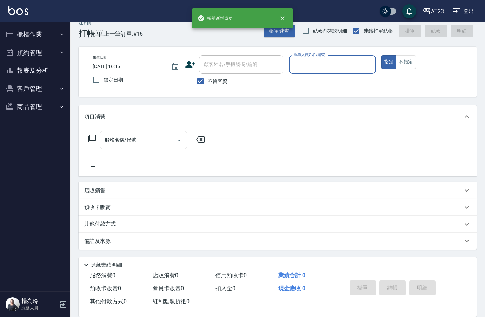
scroll to position [10, 0]
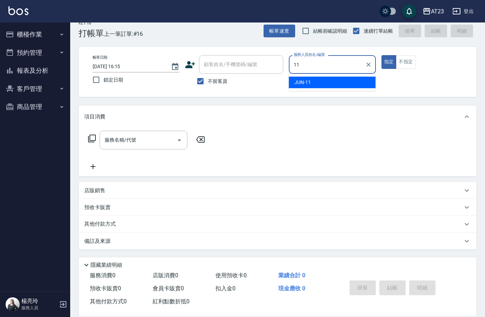
type input "JUN-11"
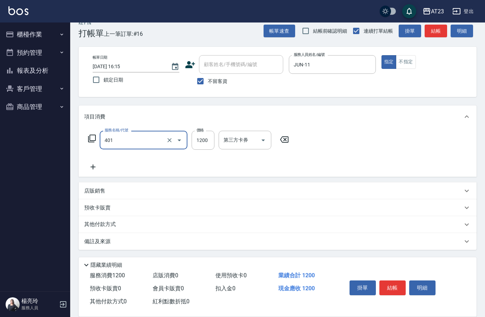
type input "燙髮(401)"
type input "3000"
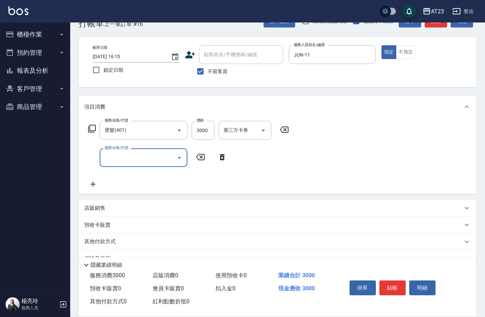
scroll to position [37, 0]
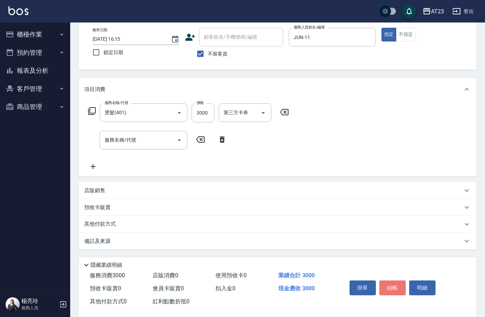
click at [392, 284] on button "結帳" at bounding box center [392, 287] width 26 height 15
type input "[DATE] 16:16"
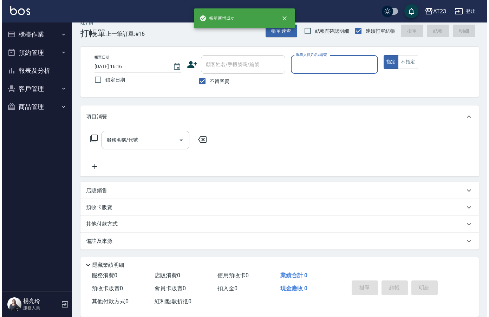
scroll to position [10, 0]
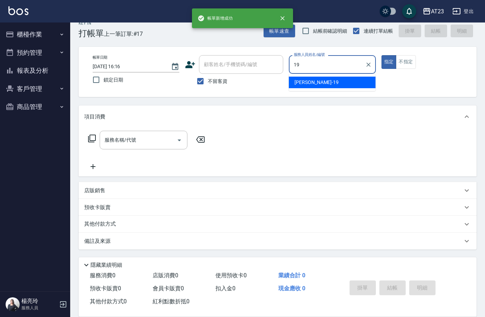
type input "[PERSON_NAME]-19"
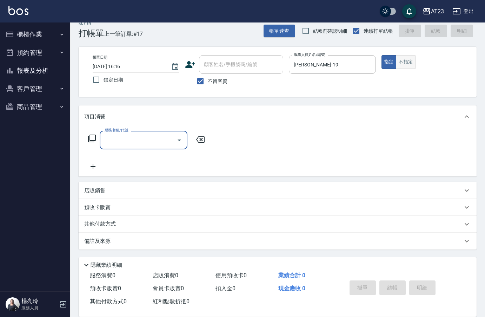
click at [404, 67] on button "不指定" at bounding box center [406, 62] width 20 height 14
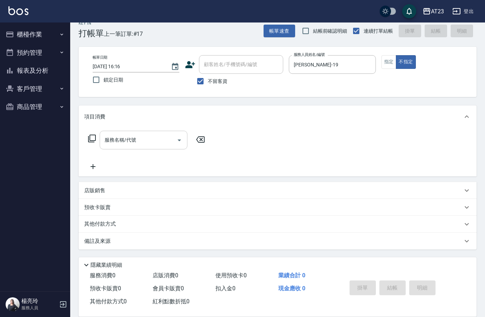
click at [145, 141] on input "服務名稱/代號" at bounding box center [138, 140] width 71 height 12
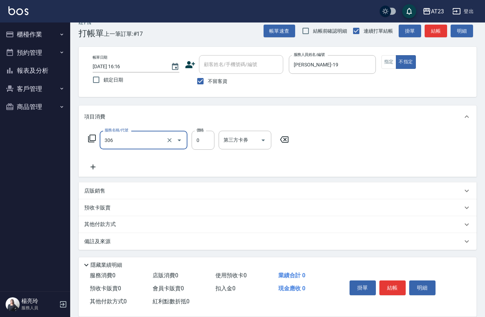
type input "剪髮卡(306)"
type input "225"
click at [152, 176] on div "服務名稱/代號 剪髮卡(306) 服務名稱/代號 價格 225 價格 第三方卡券 第三方卡券" at bounding box center [278, 152] width 398 height 49
click at [397, 288] on button "結帳" at bounding box center [392, 287] width 26 height 15
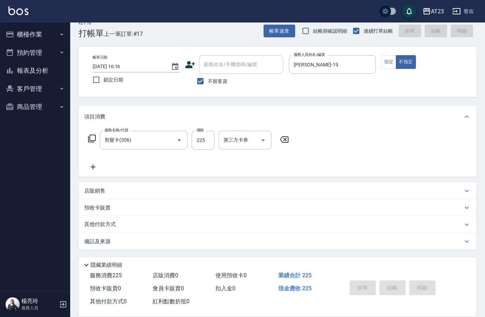
type input "[DATE] 16:19"
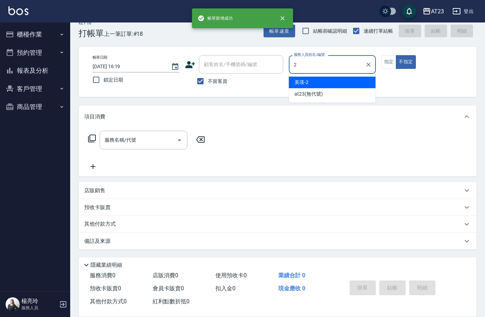
type input "美瑛-2"
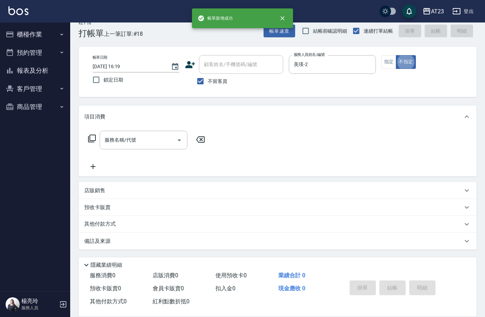
type button "false"
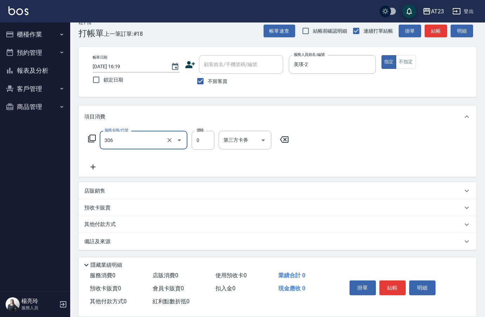
type input "剪髮卡(306)"
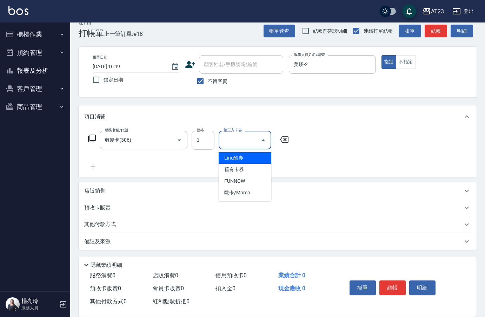
click at [199, 141] on input "0" at bounding box center [203, 140] width 23 height 19
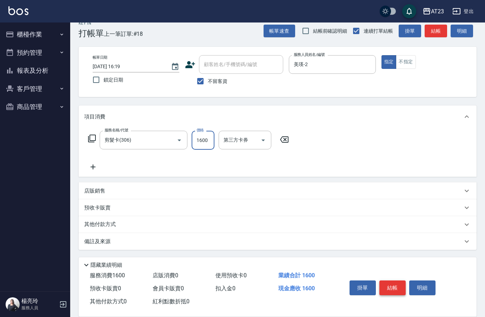
type input "1600"
click at [393, 285] on button "結帳" at bounding box center [392, 287] width 26 height 15
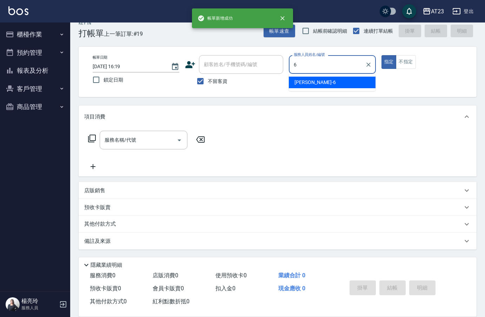
type input "Joann-6"
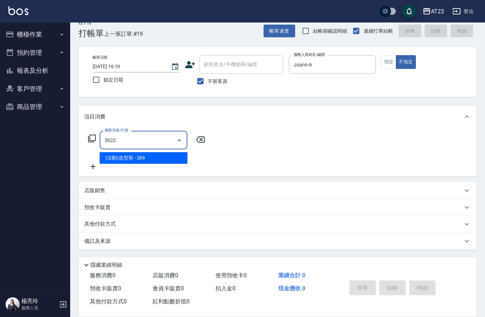
type input "(活動)造型剪(3022)"
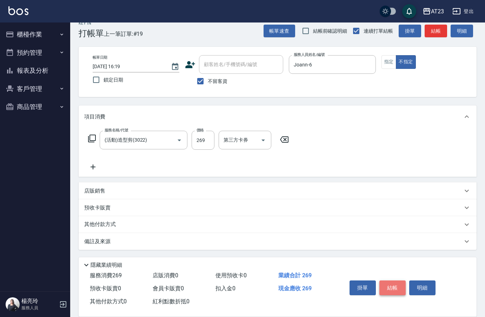
click at [390, 286] on button "結帳" at bounding box center [392, 287] width 26 height 15
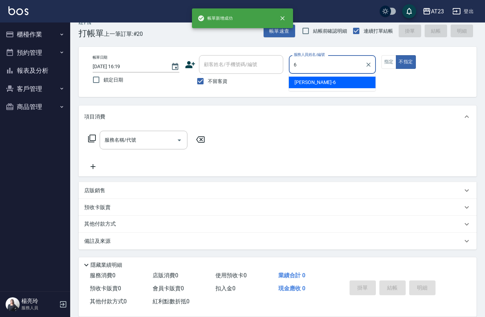
type input "Joann-6"
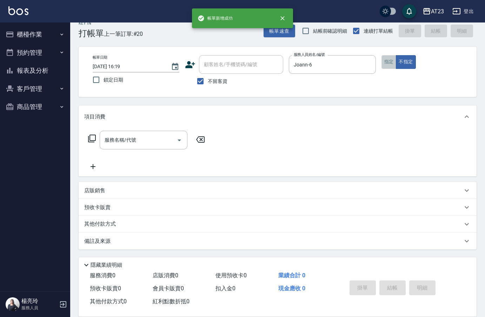
click at [386, 55] on button "指定" at bounding box center [389, 62] width 15 height 14
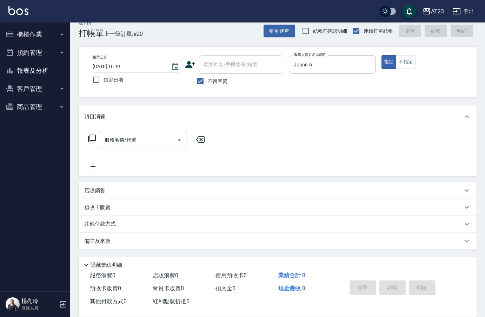
click at [128, 144] on input "服務名稱/代號" at bounding box center [138, 140] width 71 height 12
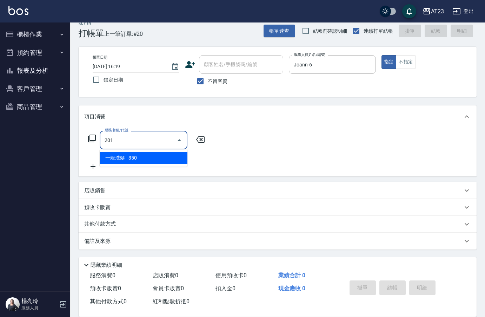
type input "一般洗髮(201)"
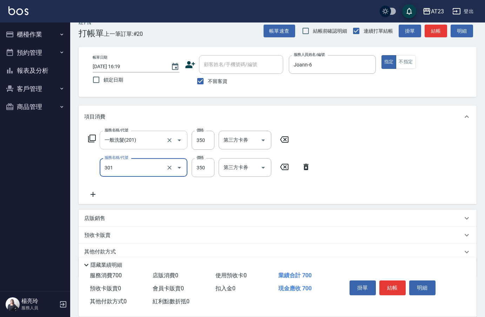
type input "造型剪髮(301)"
click at [396, 280] on button "結帳" at bounding box center [392, 287] width 26 height 15
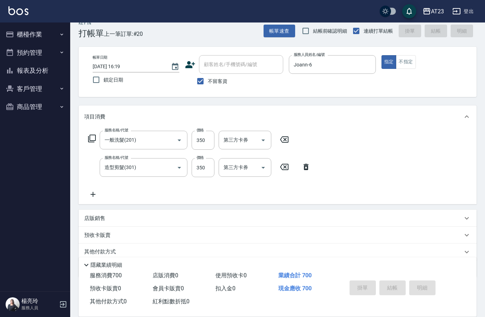
type input "[DATE] 16:20"
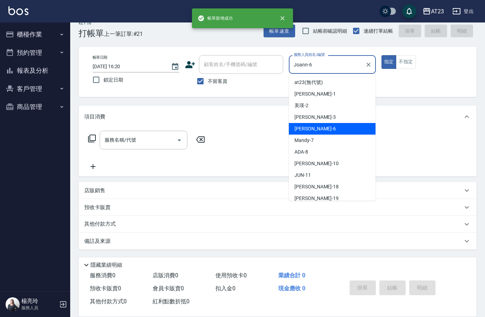
click at [249, 58] on div "帳單日期 [DATE] 16:20 鎖定日期 顧客姓名/手機號碼/編號 顧客姓名/手機號碼/編號 不留客資 服務人員姓名/編號 [PERSON_NAME]-6…" at bounding box center [277, 71] width 381 height 33
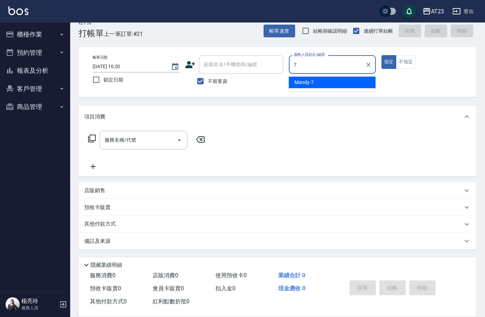
type input "Mandy-7"
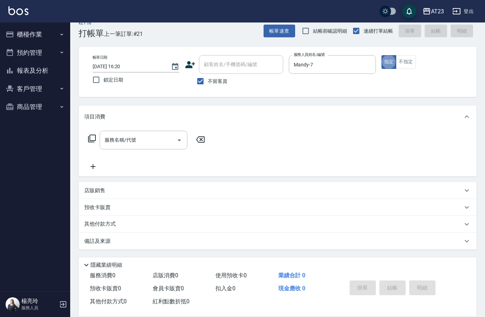
drag, startPoint x: 86, startPoint y: 140, endPoint x: 91, endPoint y: 139, distance: 4.3
click at [87, 139] on div "服務名稱/代號 服務名稱/代號" at bounding box center [146, 140] width 125 height 19
click at [90, 139] on icon at bounding box center [92, 138] width 8 height 8
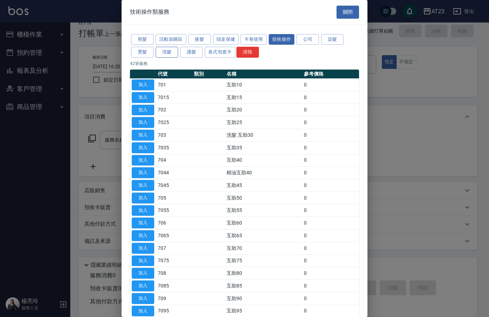
click at [184, 52] on button "護髮" at bounding box center [191, 52] width 22 height 11
click at [166, 53] on button "洗髮" at bounding box center [167, 52] width 22 height 11
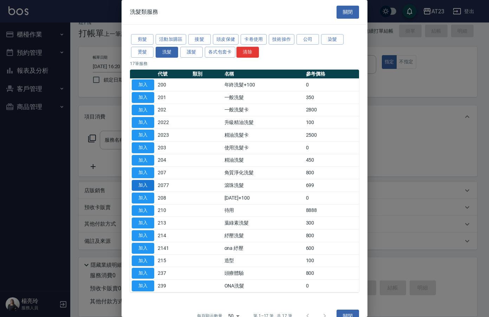
click at [149, 183] on button "加入" at bounding box center [143, 185] width 22 height 11
type input "滾珠洗髮(2077)"
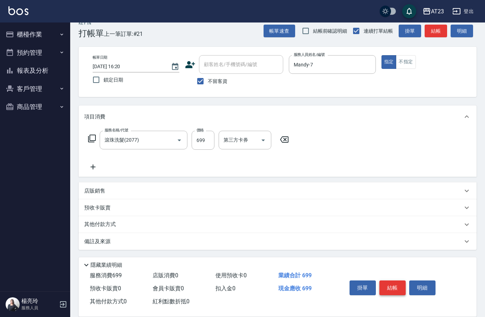
click at [397, 289] on button "結帳" at bounding box center [392, 287] width 26 height 15
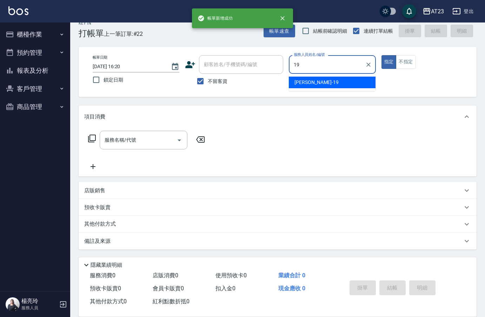
type input "[PERSON_NAME]-19"
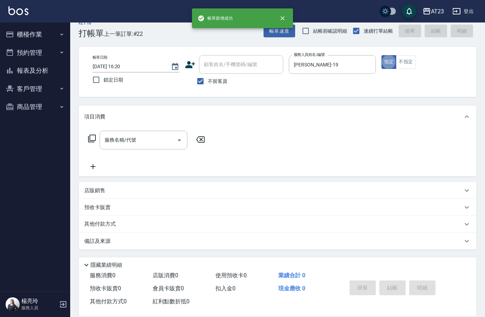
click at [92, 144] on div "服務名稱/代號 服務名稱/代號" at bounding box center [146, 140] width 125 height 19
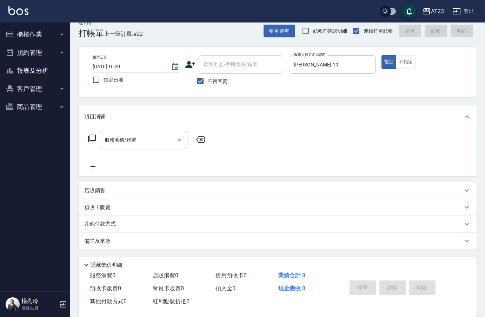
click at [92, 139] on icon at bounding box center [92, 138] width 8 height 8
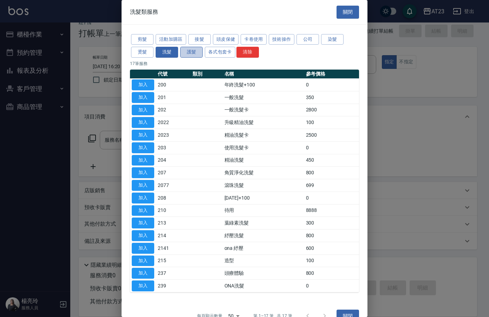
click at [187, 53] on button "護髮" at bounding box center [191, 52] width 22 height 11
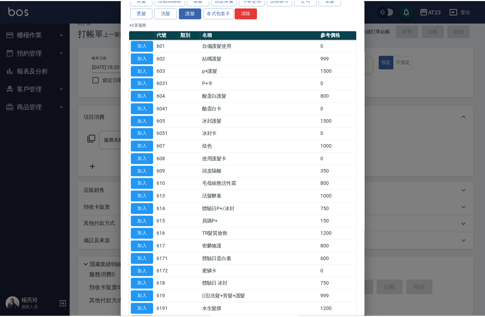
scroll to position [105, 0]
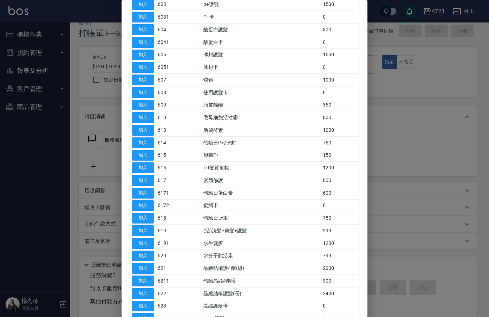
click at [142, 231] on button "加入" at bounding box center [143, 230] width 22 height 11
type input "(活)洗髮+剪髮+護髮(619)"
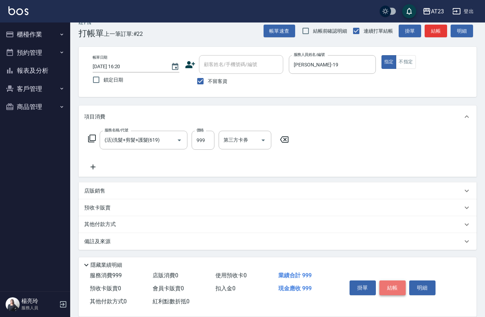
click at [393, 288] on button "結帳" at bounding box center [392, 287] width 26 height 15
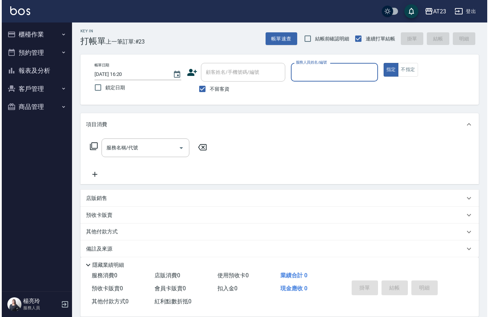
scroll to position [0, 0]
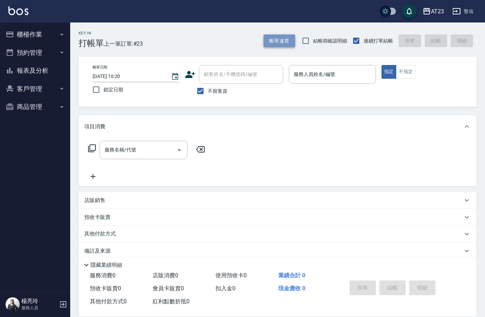
click at [284, 44] on button "帳單速查" at bounding box center [280, 40] width 32 height 13
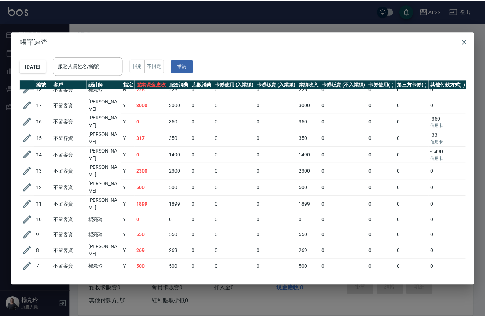
scroll to position [77, 0]
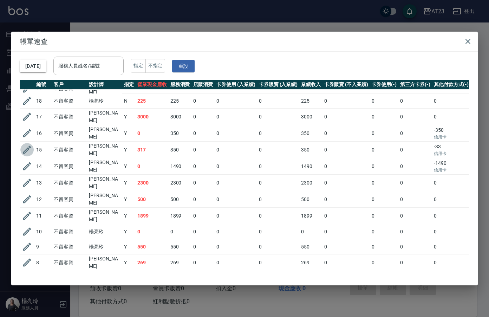
click at [30, 144] on icon "button" at bounding box center [27, 149] width 11 height 11
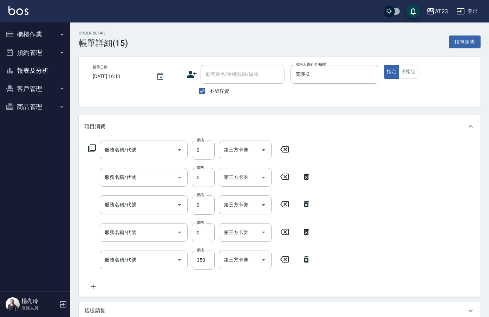
type input "[DATE] 16:13"
checkbox input "true"
type input "美瑛-2"
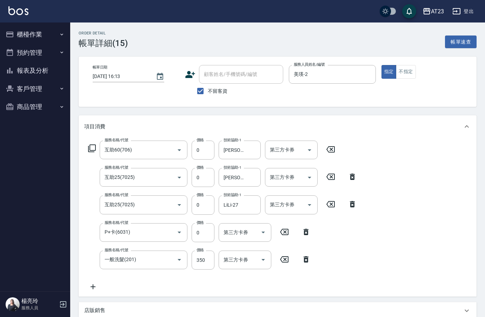
type input "互助60(706)"
type input "互助25(7025)"
type input "P+卡(6031)"
type input "一般洗髮(201)"
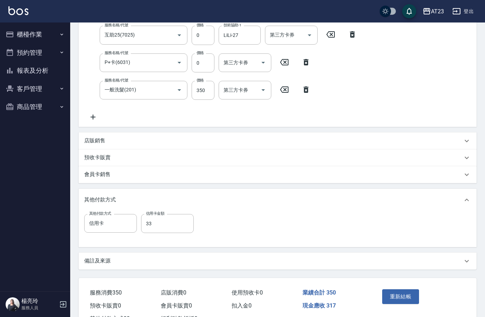
scroll to position [198, 0]
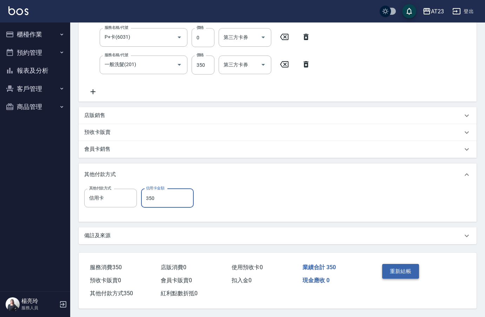
type input "350"
click at [399, 269] on button "重新結帳" at bounding box center [400, 271] width 37 height 15
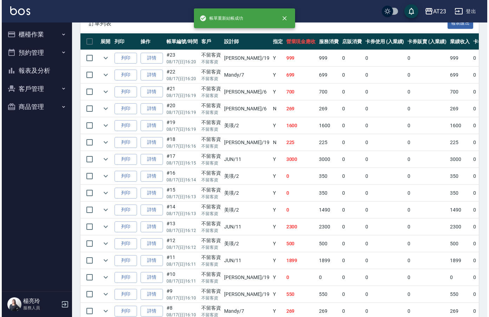
scroll to position [246, 0]
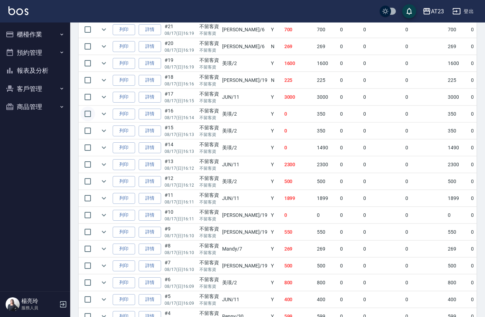
click at [88, 114] on input "checkbox" at bounding box center [87, 113] width 15 height 15
checkbox input "true"
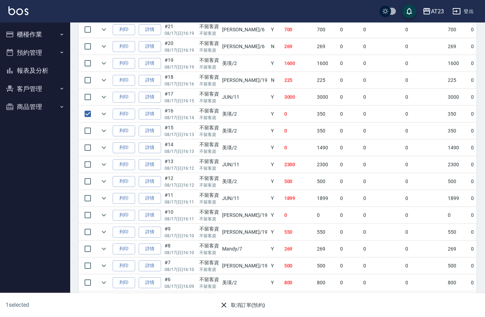
click at [232, 298] on button "取消訂單(預約)" at bounding box center [242, 304] width 51 height 13
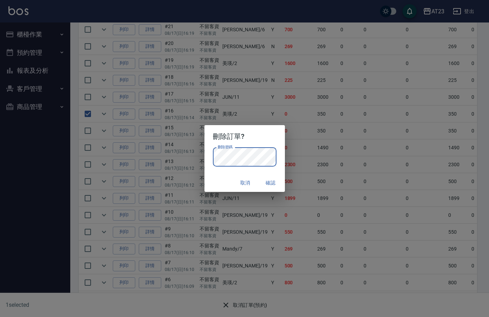
click at [267, 138] on h2 "刪除訂單?" at bounding box center [244, 136] width 80 height 22
drag, startPoint x: 249, startPoint y: 181, endPoint x: 266, endPoint y: 181, distance: 17.9
click at [266, 181] on div "取消 確認" at bounding box center [244, 182] width 80 height 19
click at [266, 181] on button "確認" at bounding box center [270, 182] width 22 height 13
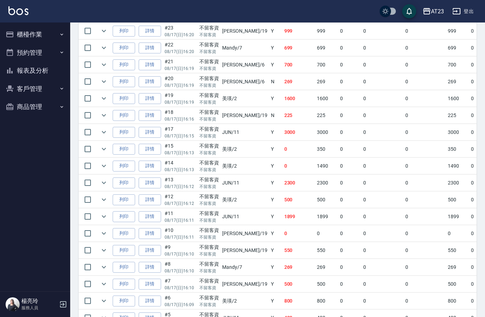
scroll to position [176, 0]
